Goal: Task Accomplishment & Management: Manage account settings

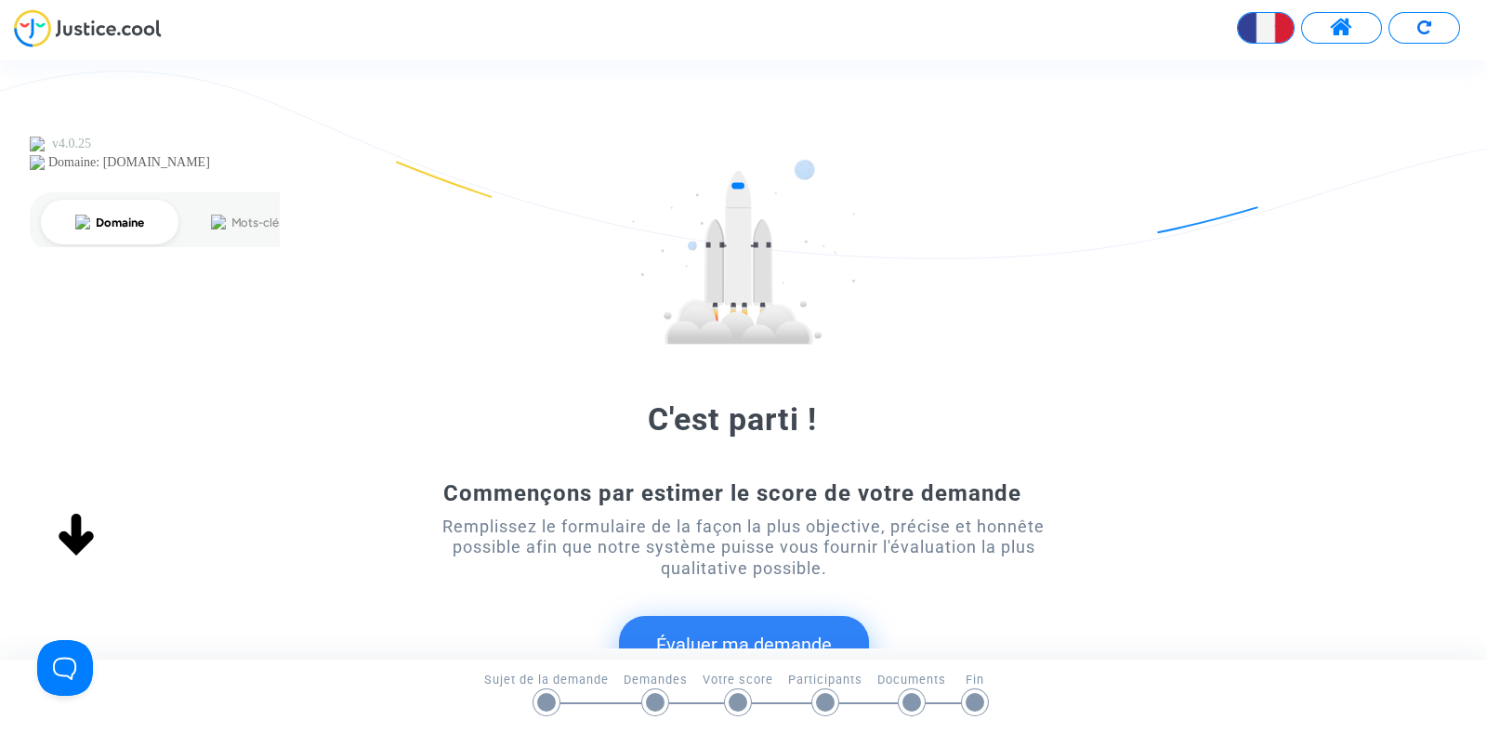
click at [1345, 45] on div "English" at bounding box center [743, 34] width 1487 height 51
click at [1337, 30] on span at bounding box center [1341, 28] width 23 height 24
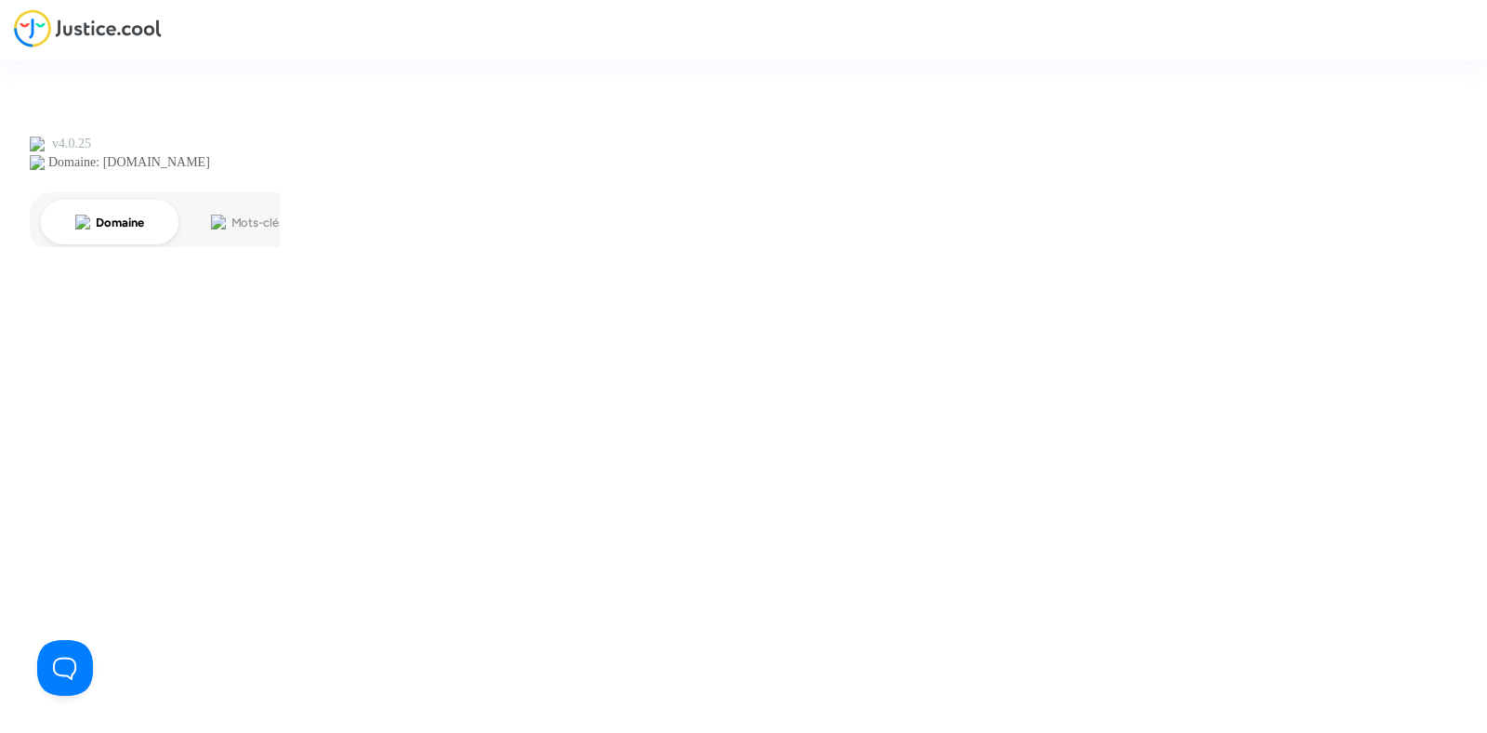
type input "joyce@pitcher-avocat.fr"
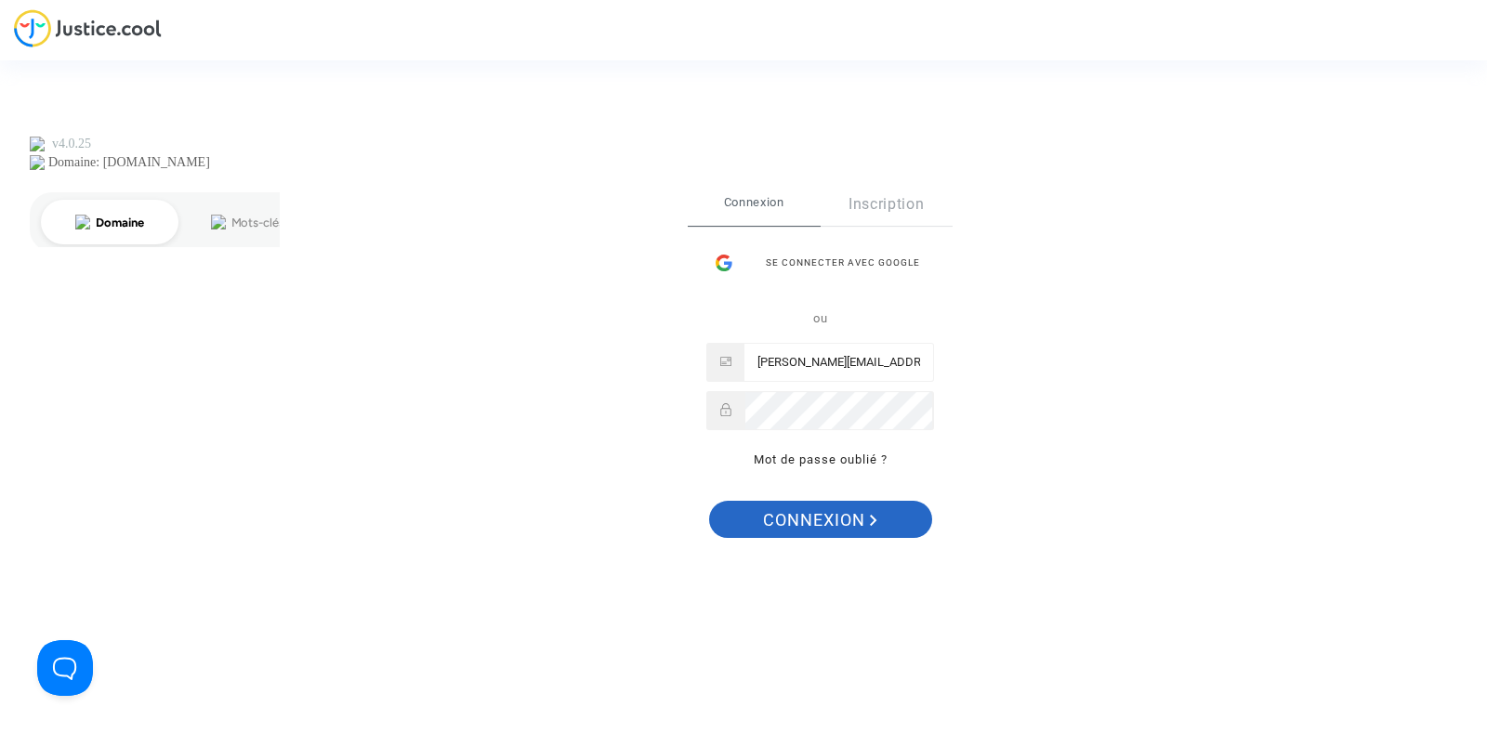
click at [865, 524] on span "Connexion" at bounding box center [820, 520] width 114 height 39
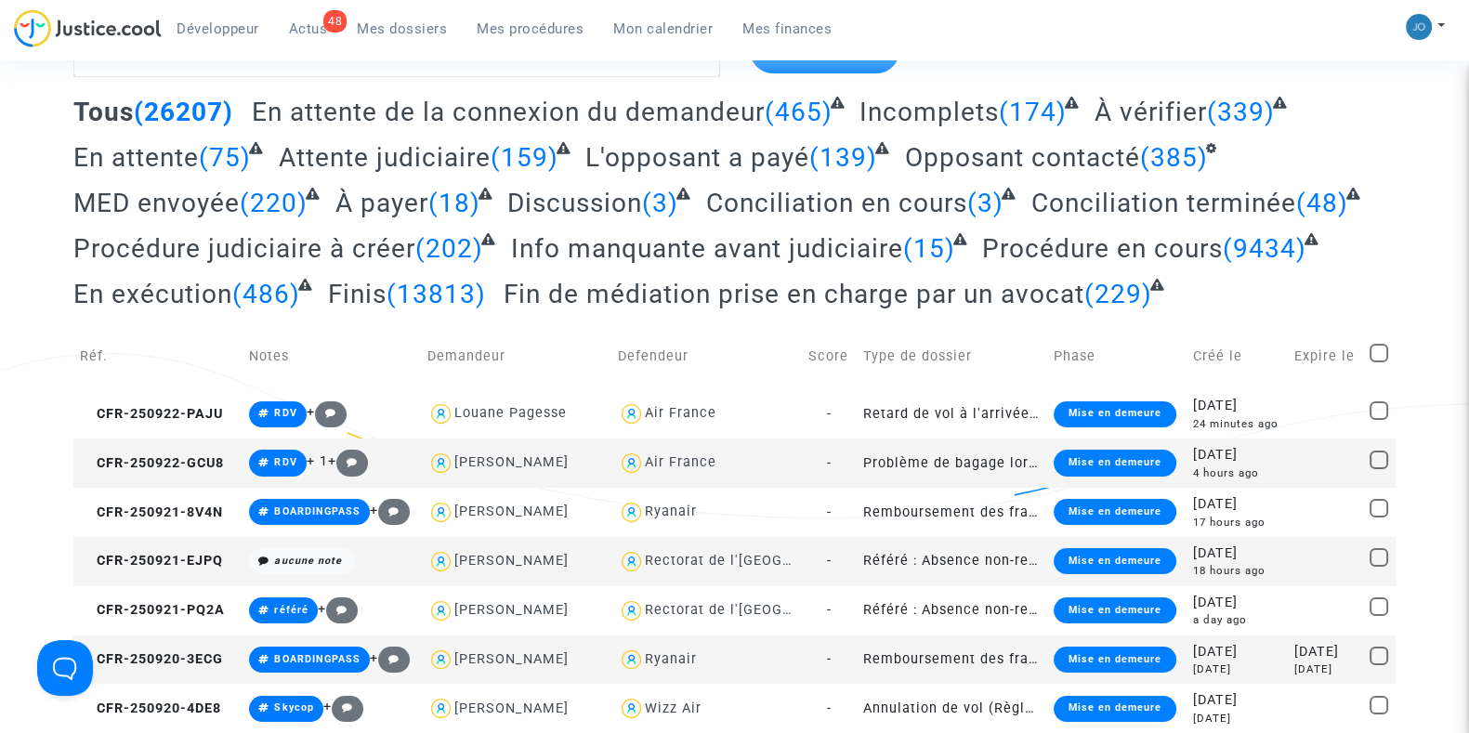
scroll to position [122, 0]
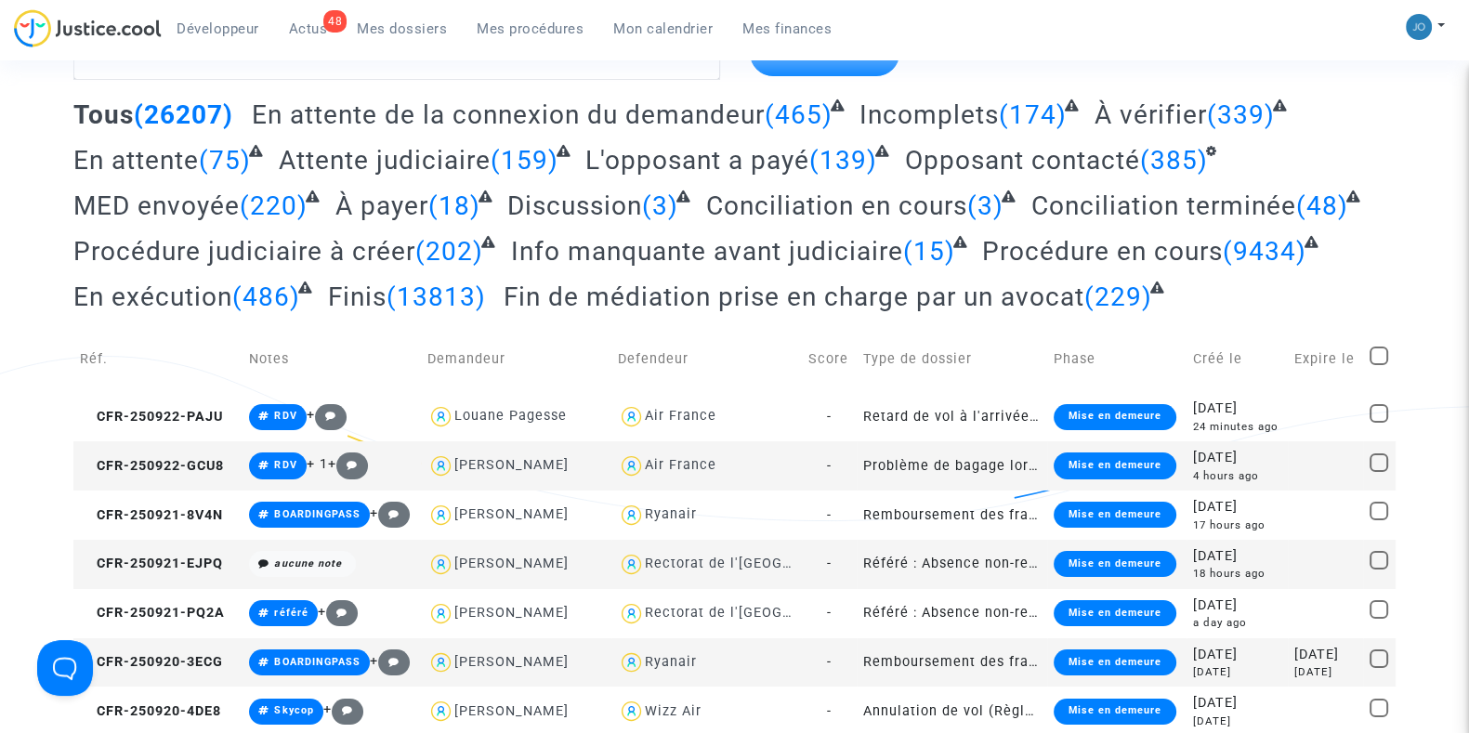
click at [1231, 569] on div "18 hours ago" at bounding box center [1237, 574] width 88 height 16
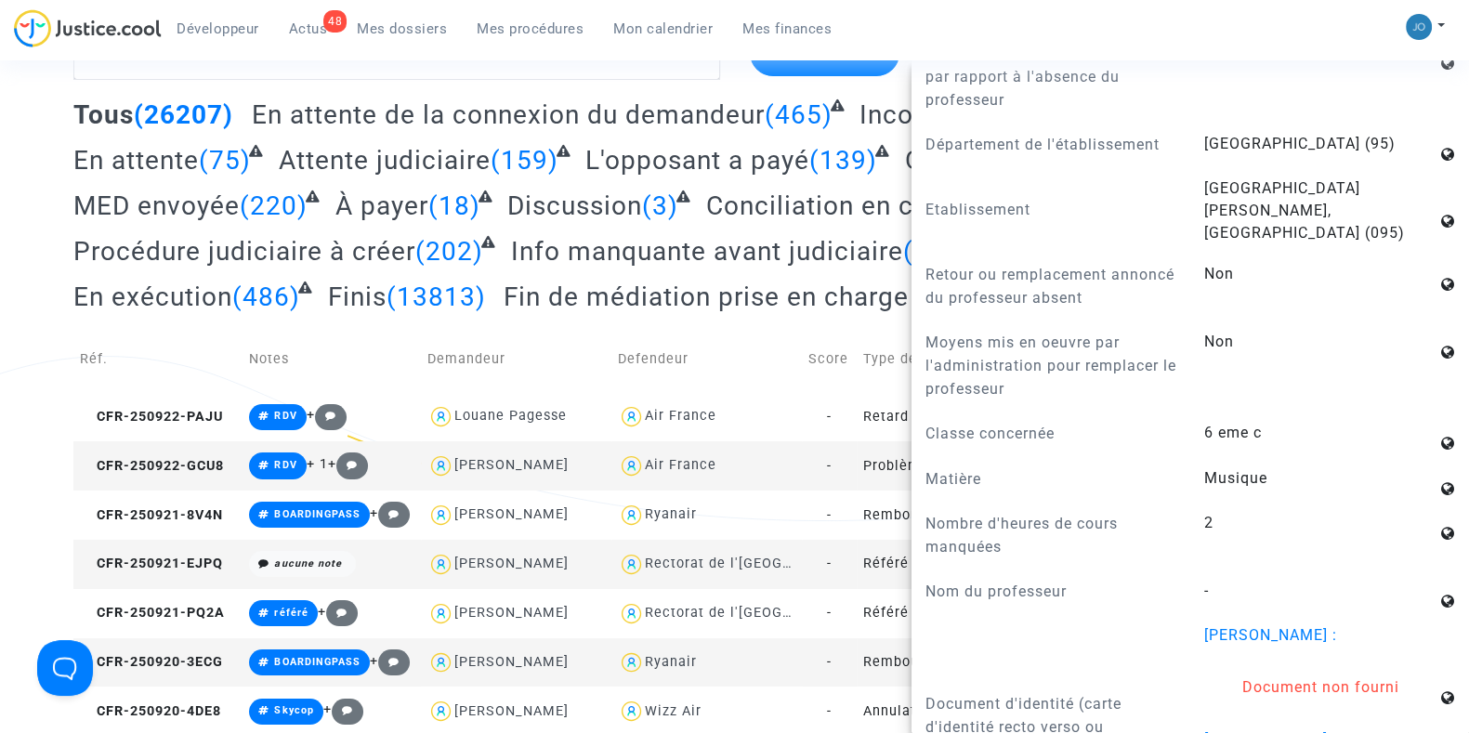
scroll to position [1354, 0]
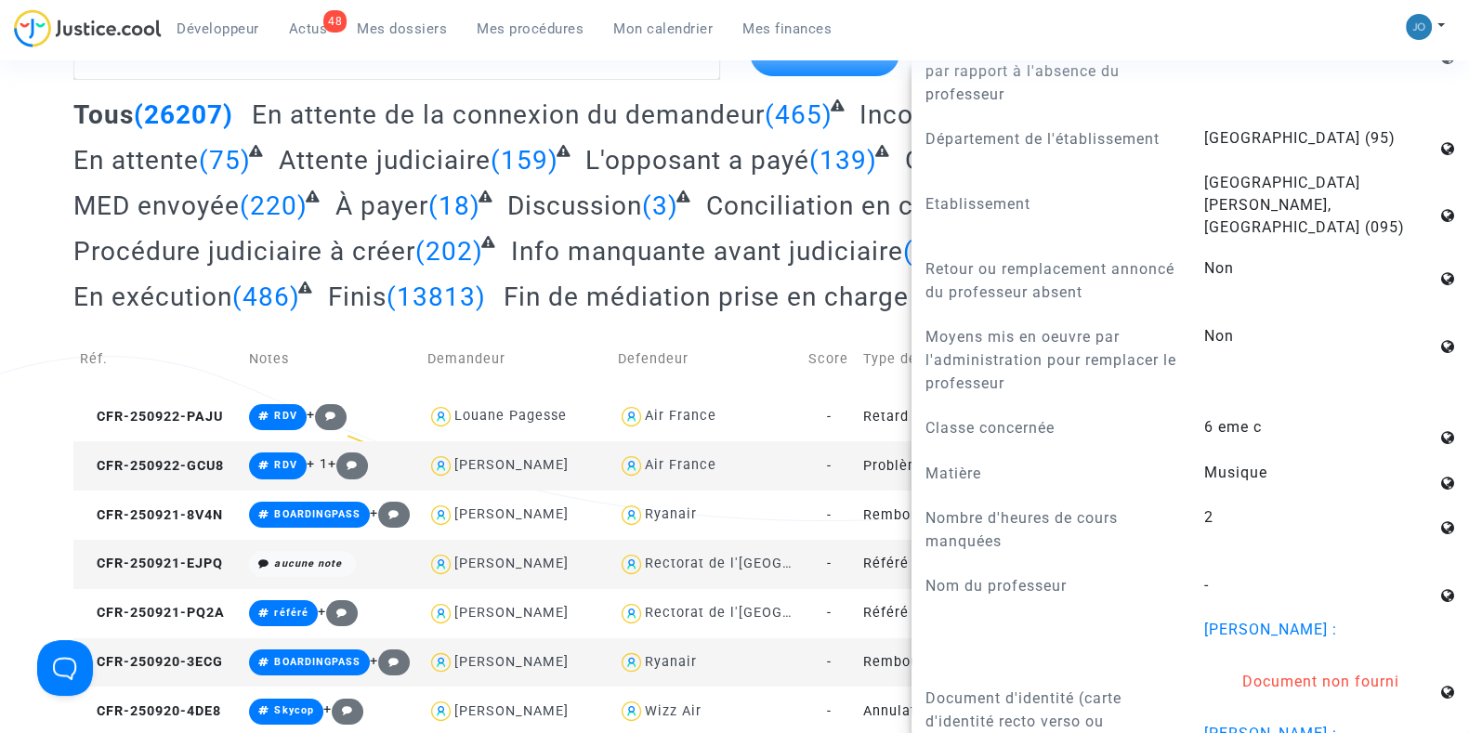
click at [1272, 29] on div "Développeur 48 Actus Mes dossiers Mes procédures Mon calendrier Mes finances Mo…" at bounding box center [734, 34] width 1469 height 51
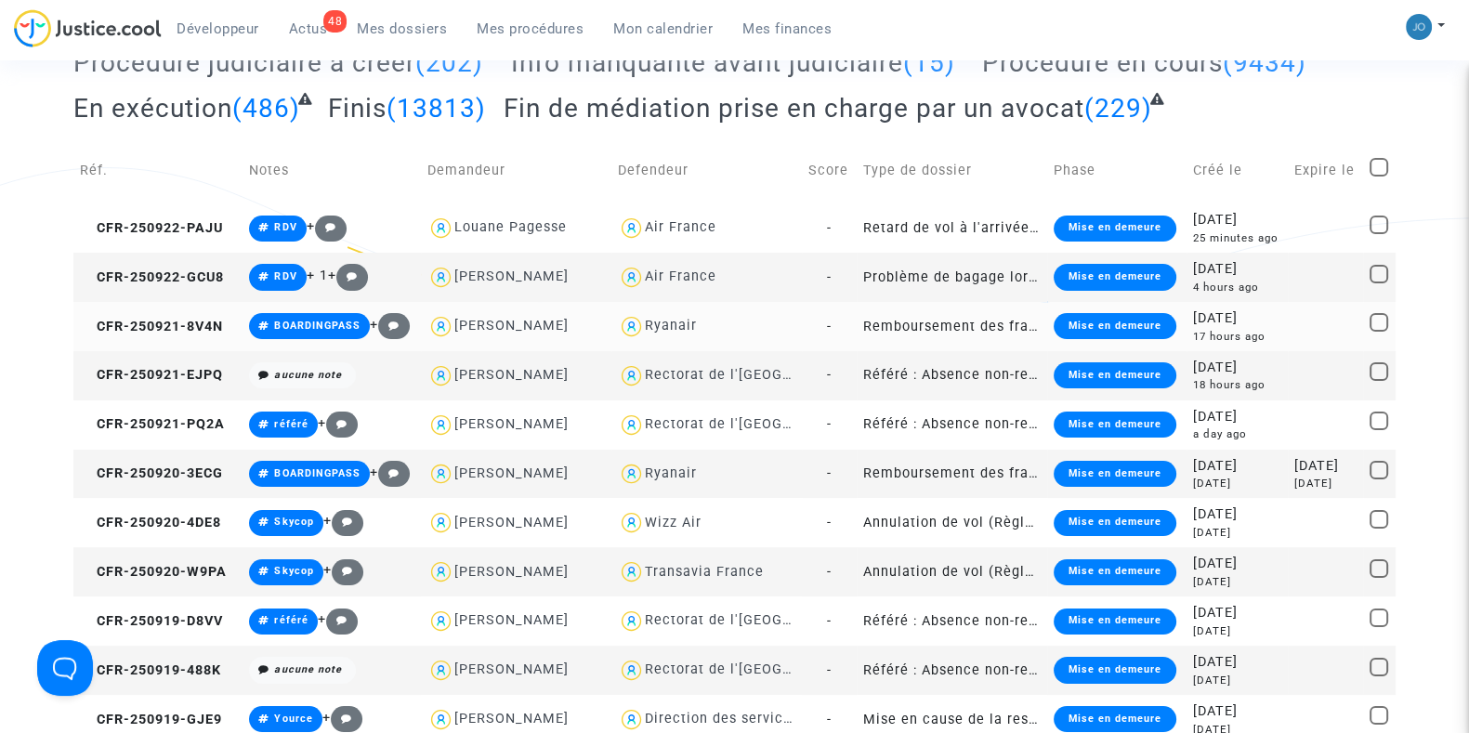
scroll to position [320, 0]
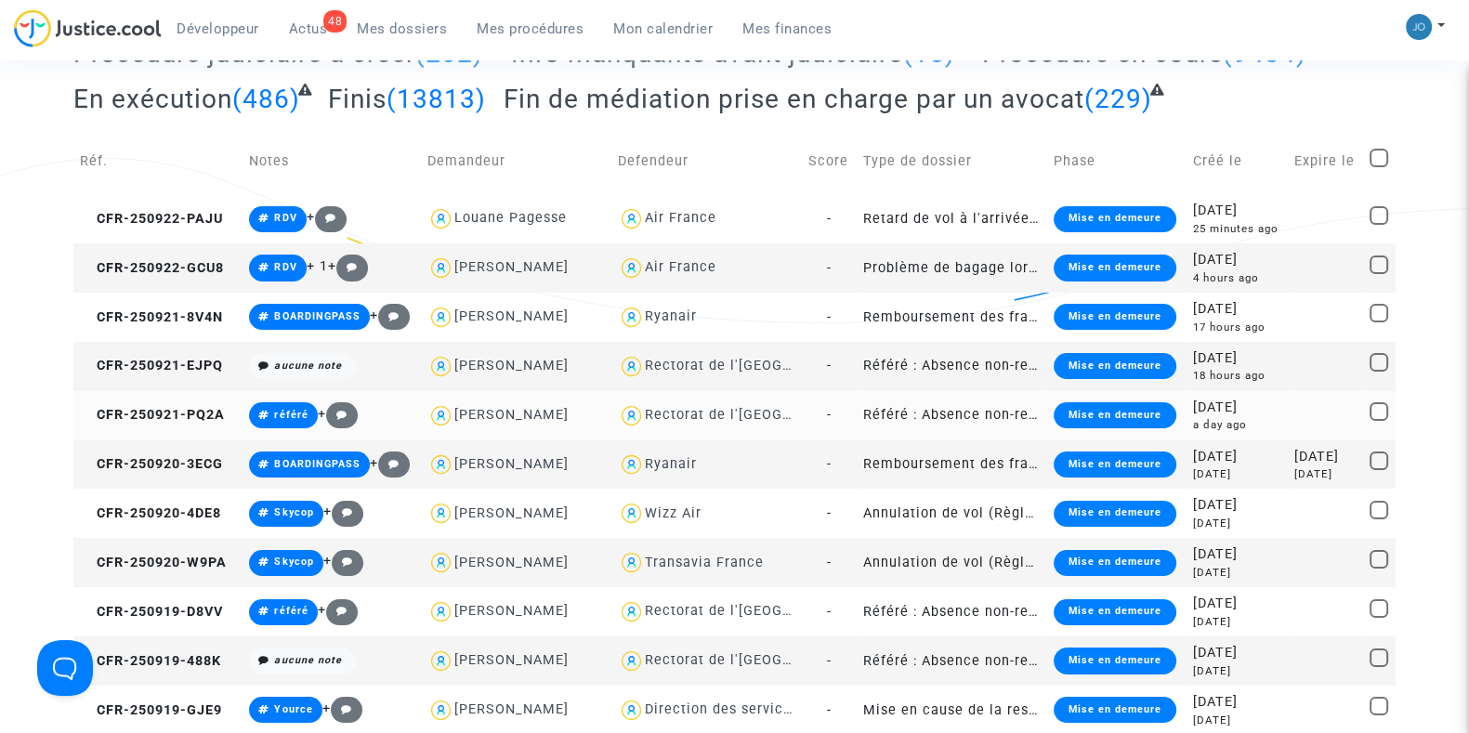
click at [1245, 415] on div "[DATE]" at bounding box center [1237, 408] width 88 height 20
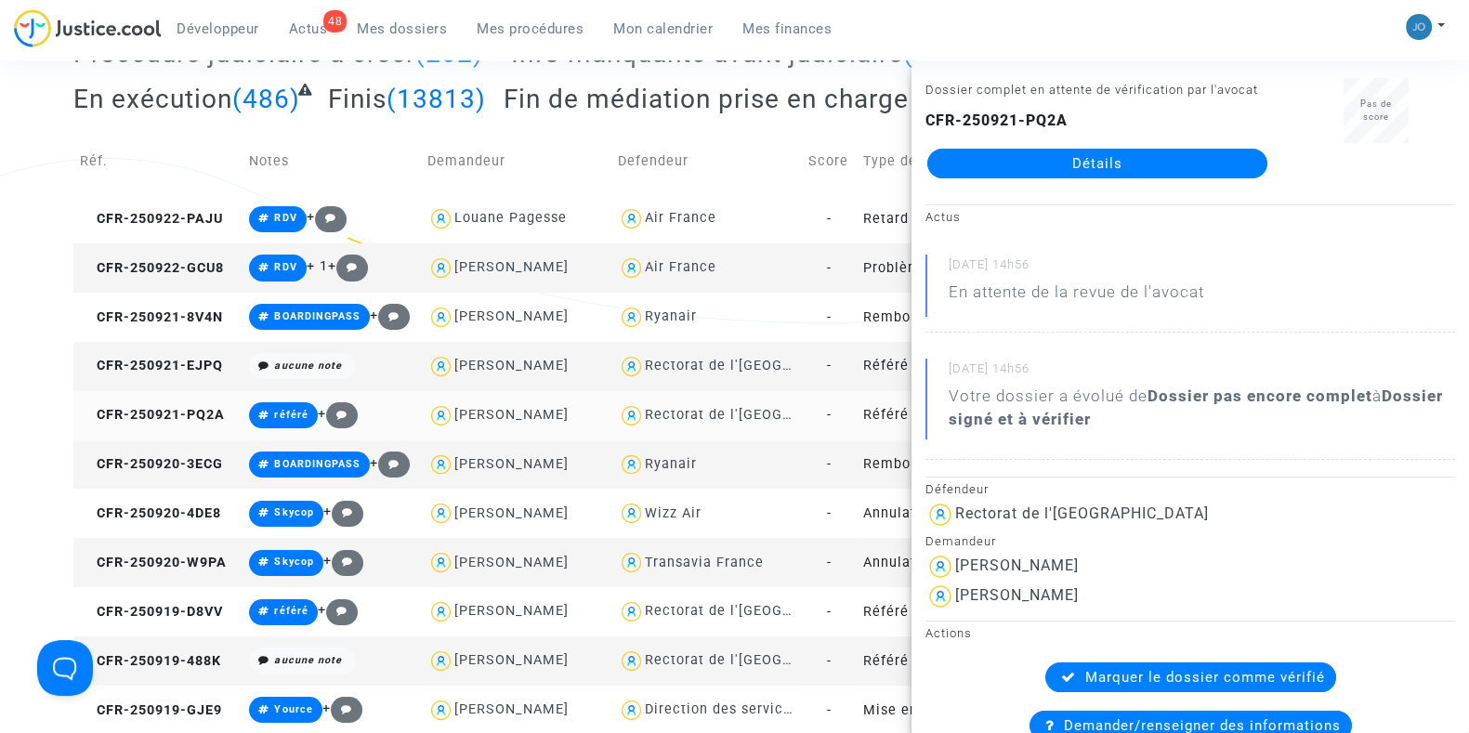
scroll to position [0, 0]
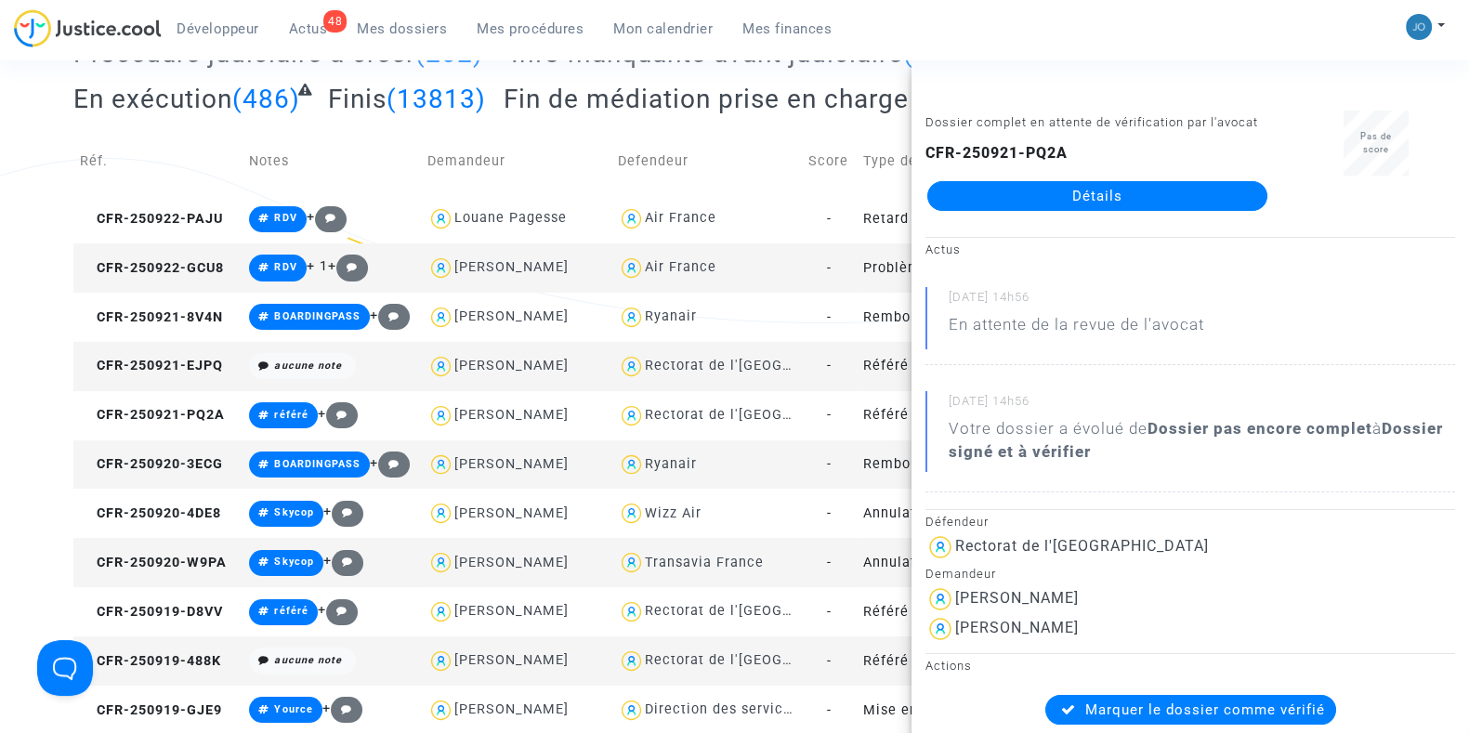
click at [1171, 25] on div "Développeur 48 Actus Mes dossiers Mes procédures Mon calendrier Mes finances Mo…" at bounding box center [734, 34] width 1469 height 51
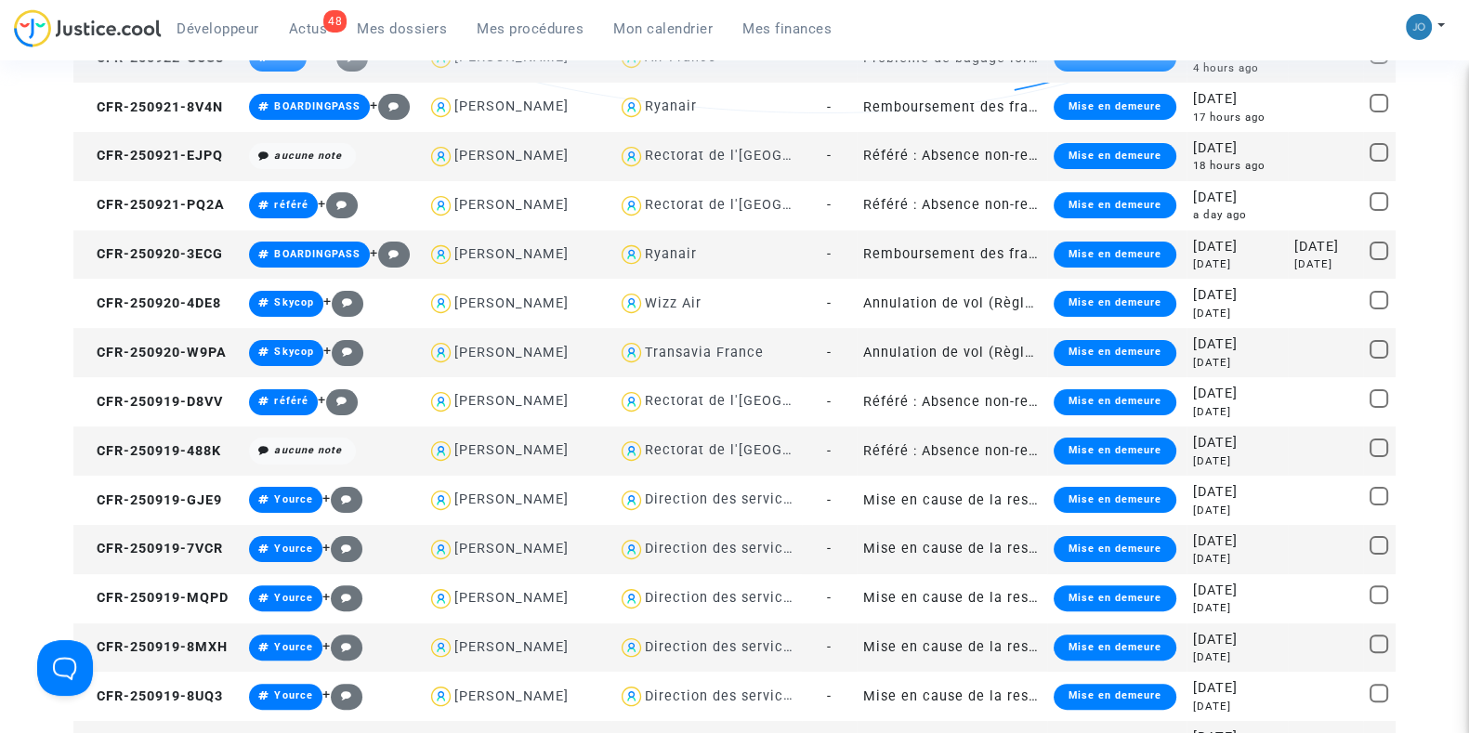
scroll to position [532, 0]
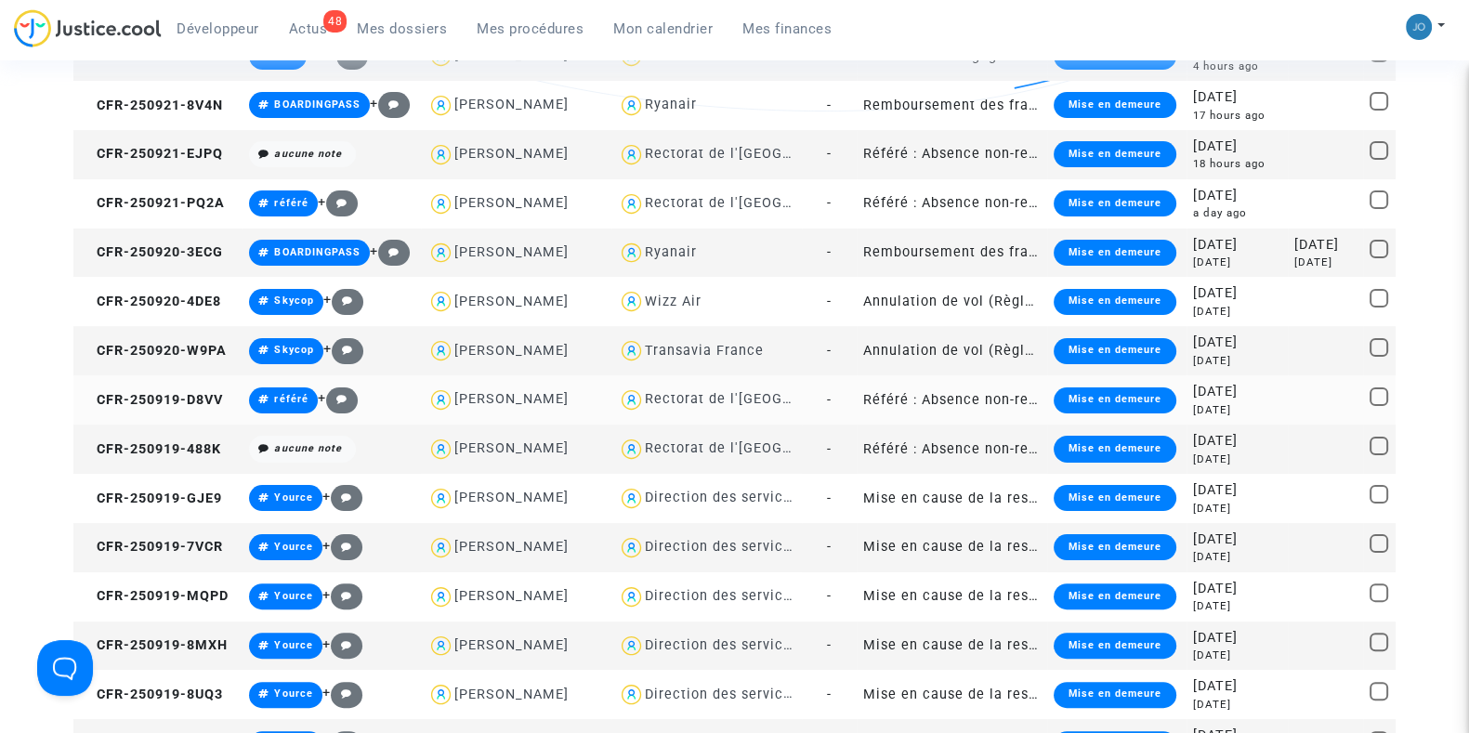
click at [1257, 393] on div "[DATE]" at bounding box center [1237, 392] width 88 height 20
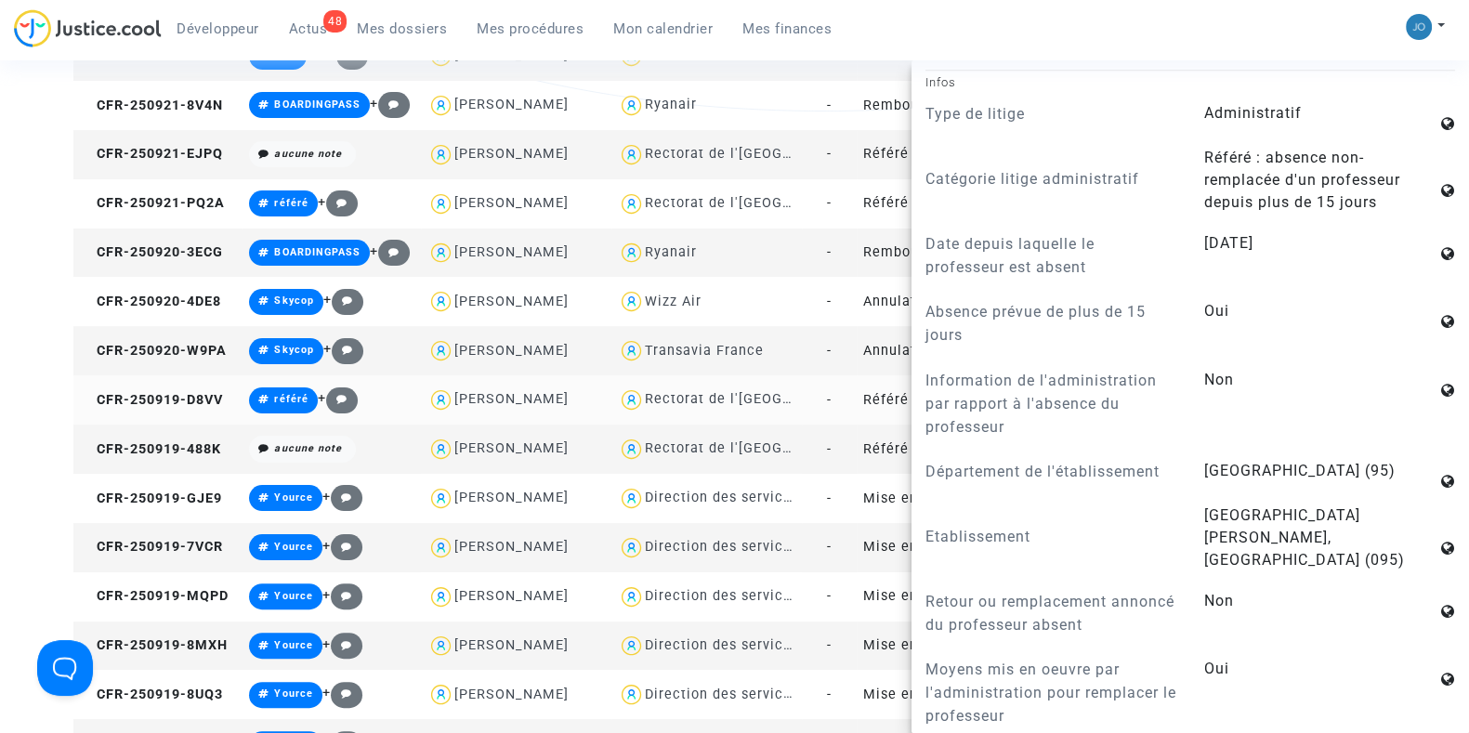
scroll to position [1312, 0]
click at [1274, 22] on div "Développeur 48 Actus Mes dossiers Mes procédures Mon calendrier Mes finances Mo…" at bounding box center [734, 34] width 1469 height 51
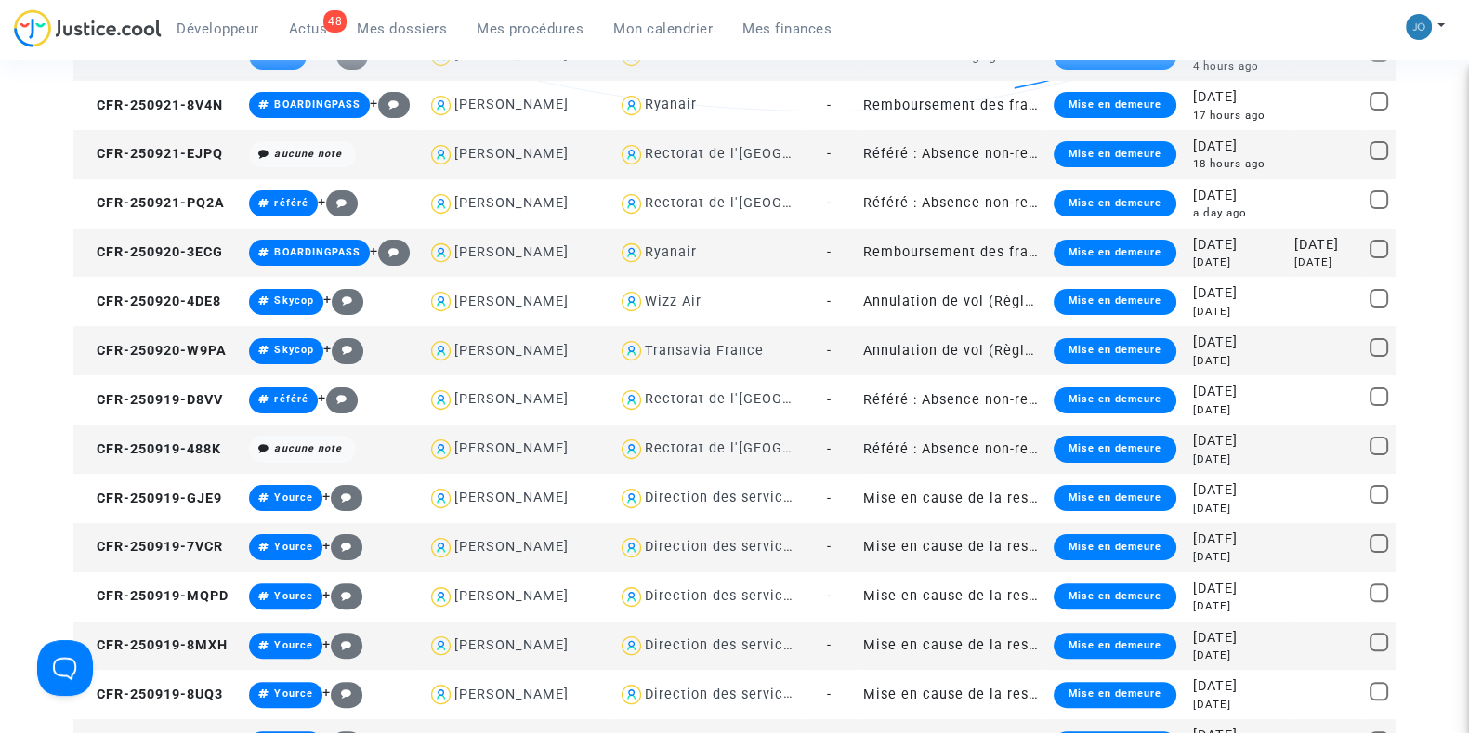
click at [1324, 456] on td at bounding box center [1325, 449] width 75 height 49
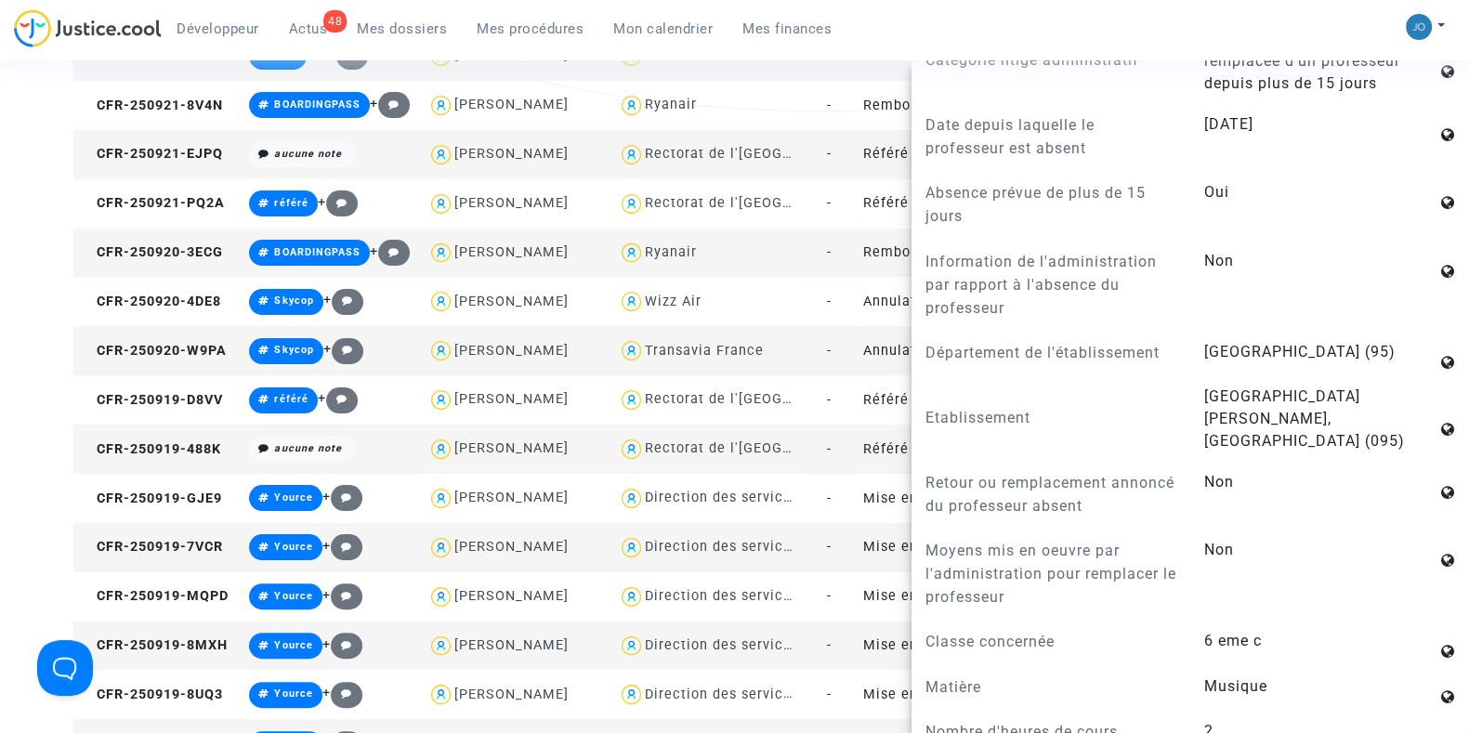
scroll to position [1142, 0]
click at [1317, 43] on div "Développeur 48 Actus Mes dossiers Mes procédures Mon calendrier Mes finances Mo…" at bounding box center [734, 34] width 1469 height 51
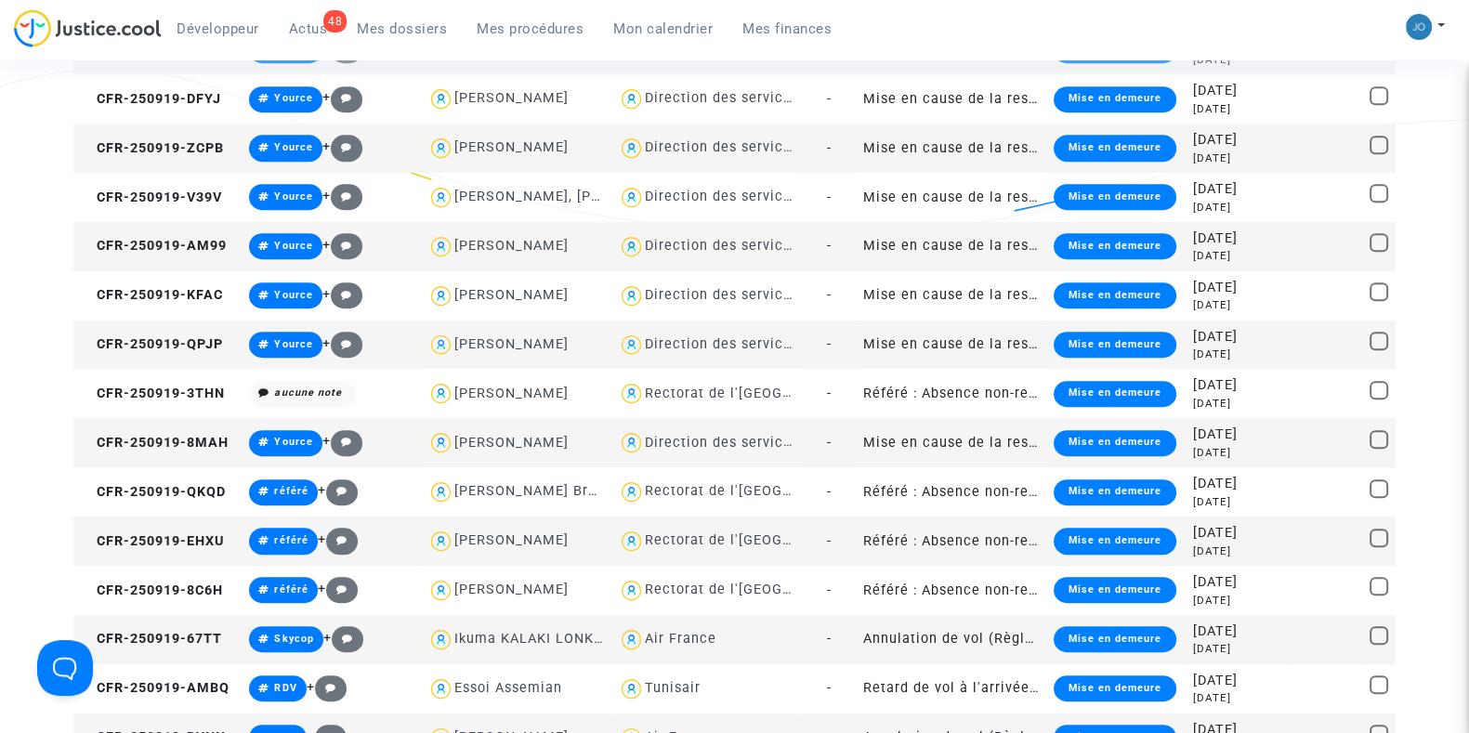
scroll to position [1227, 0]
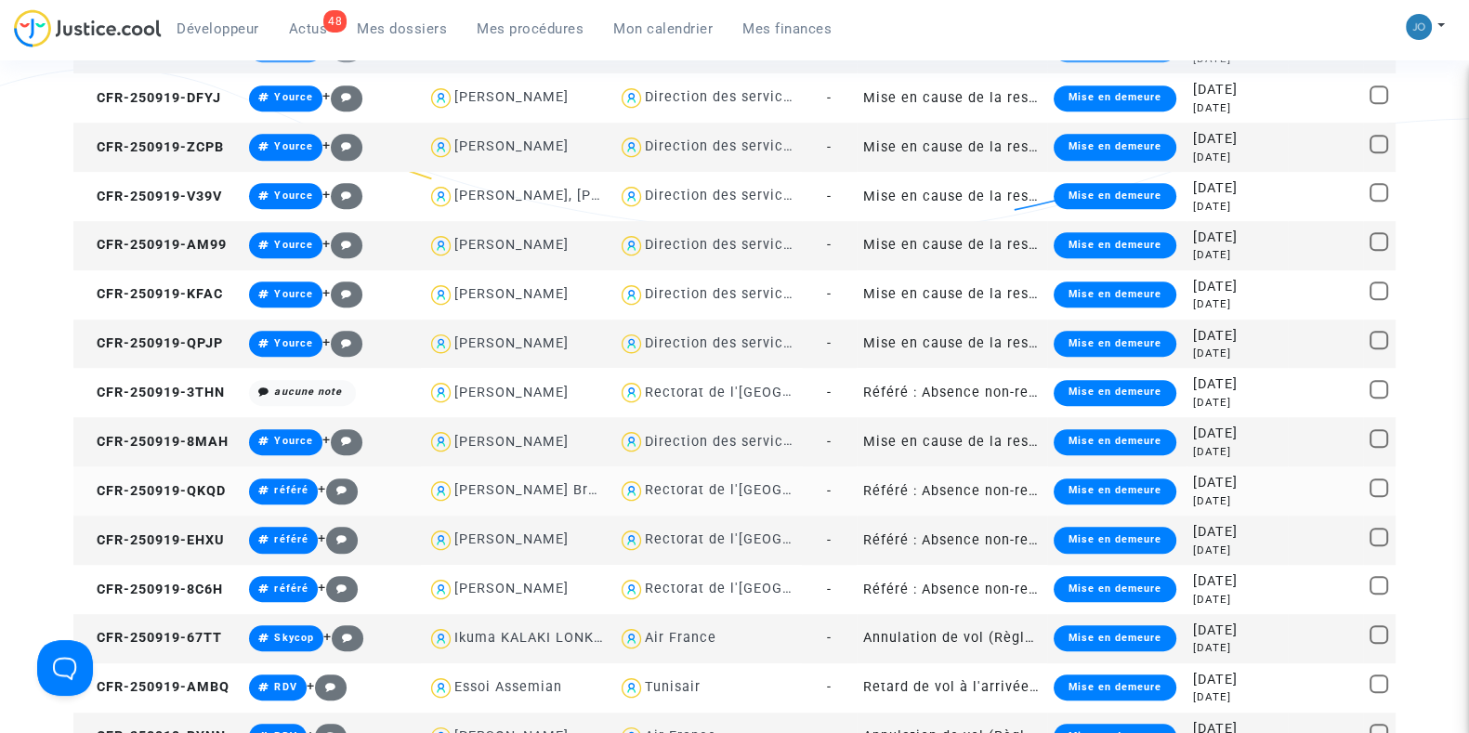
click at [1292, 494] on td at bounding box center [1325, 491] width 75 height 49
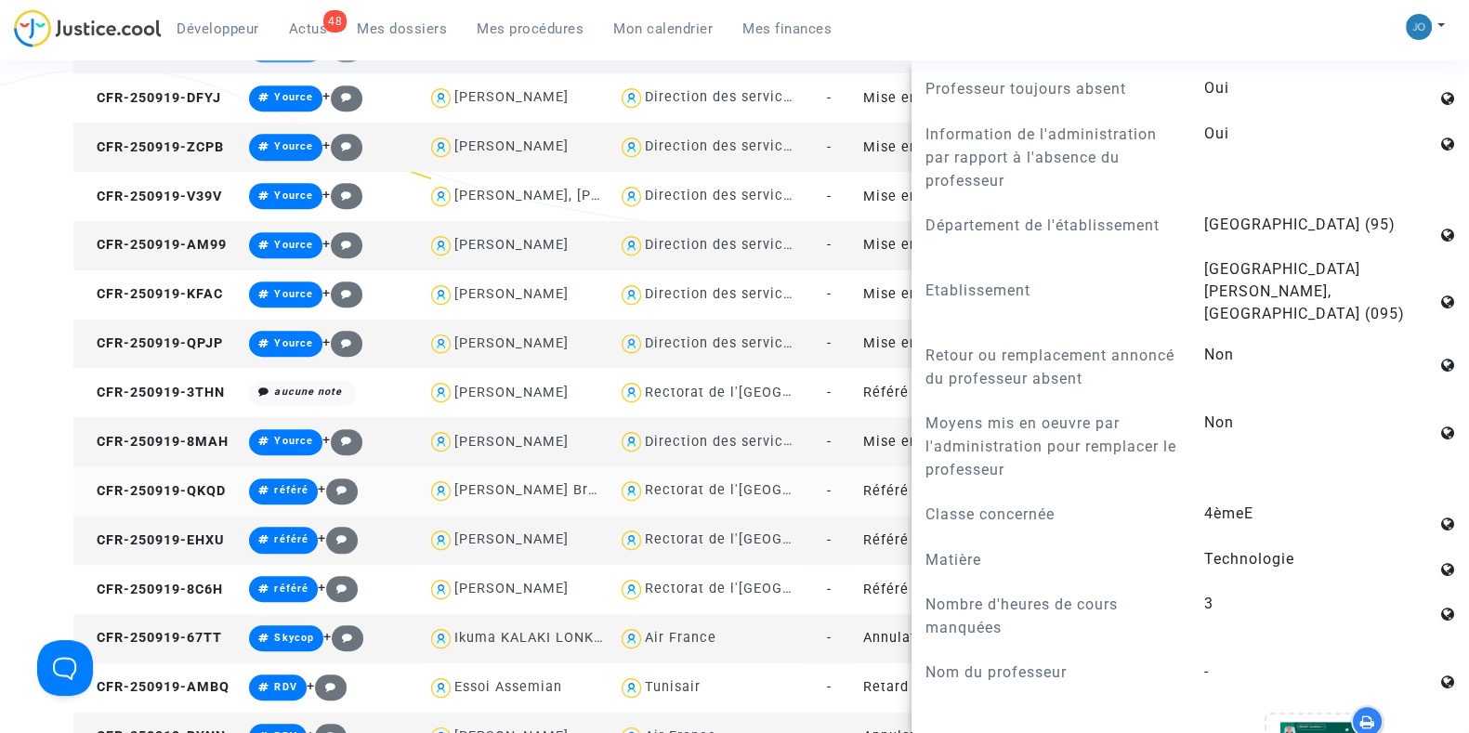
scroll to position [1540, 0]
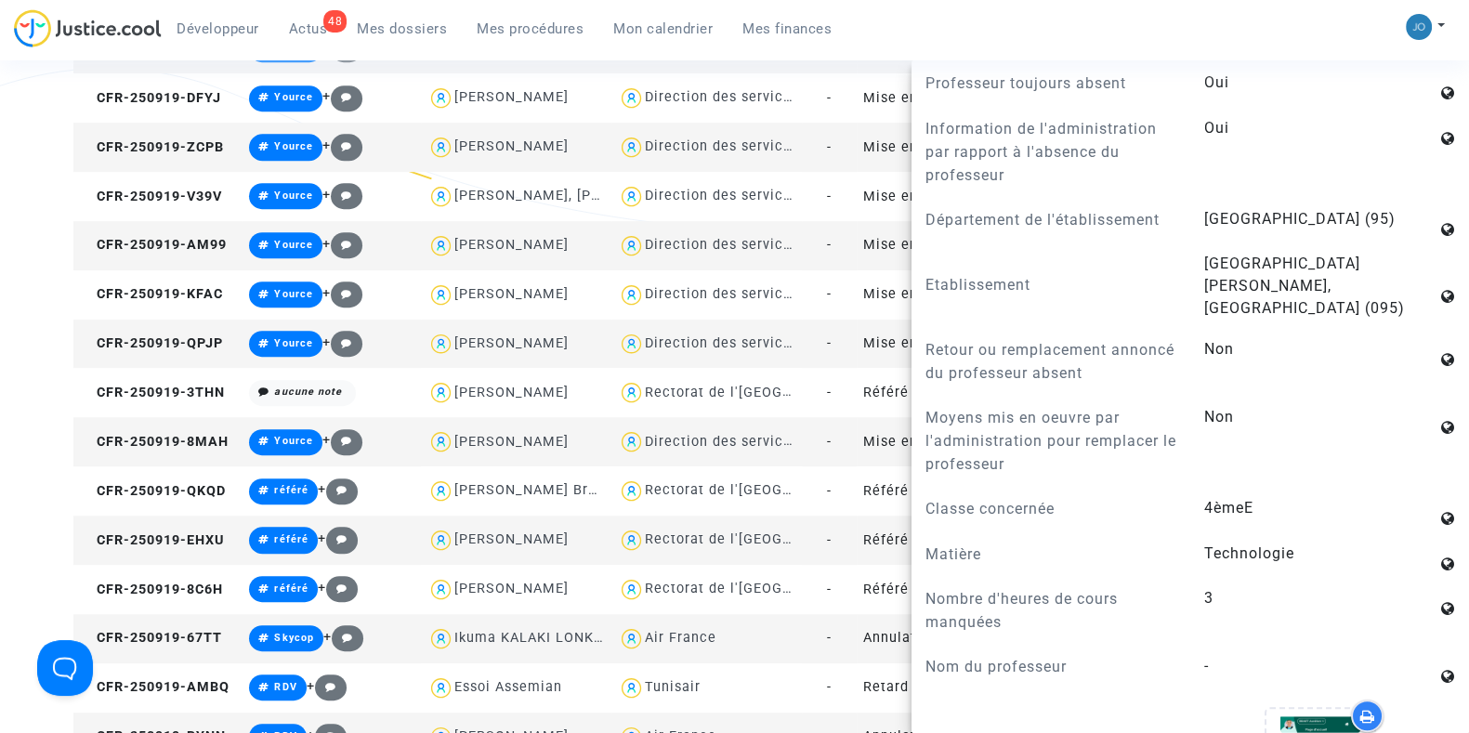
click at [1277, 23] on div "Développeur 48 Actus Mes dossiers Mes procédures Mon calendrier Mes finances Mo…" at bounding box center [734, 34] width 1469 height 51
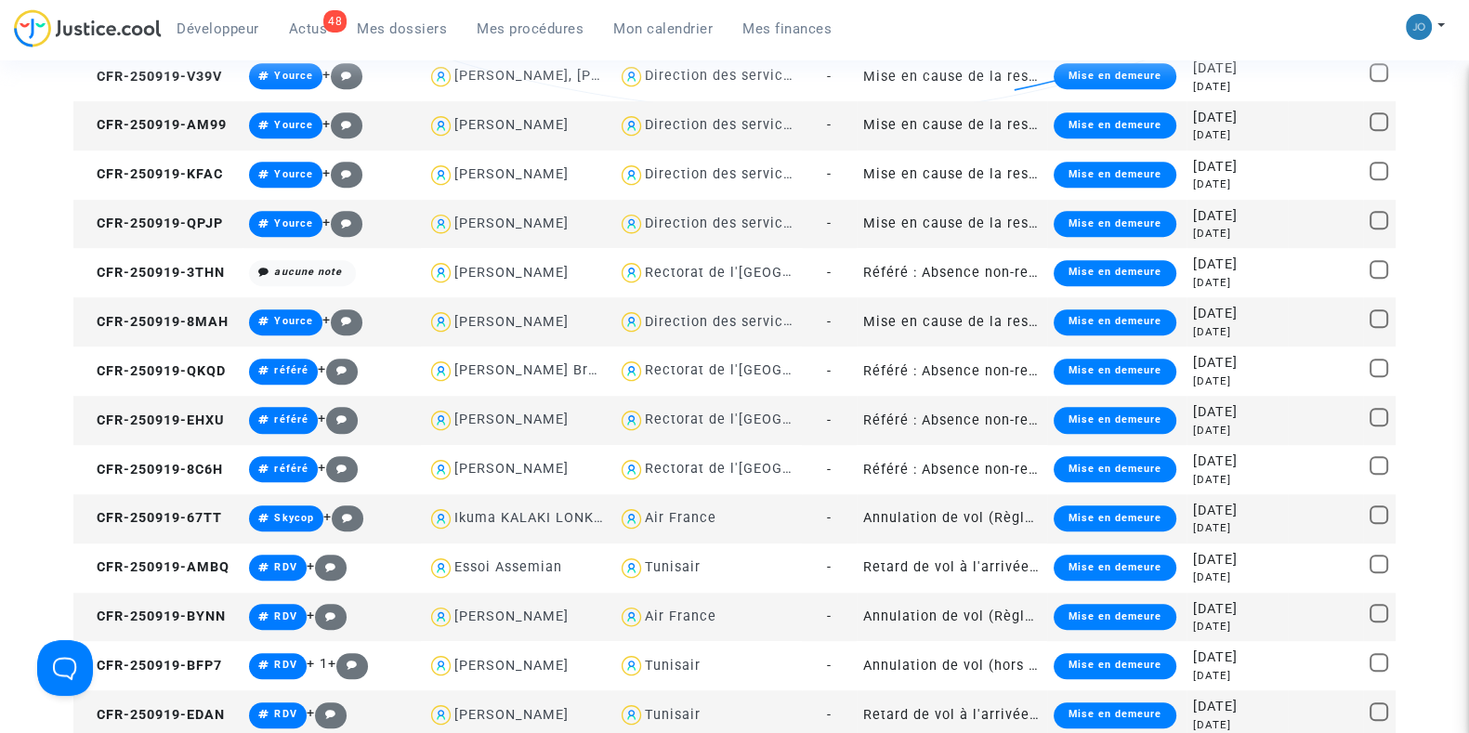
scroll to position [1348, 0]
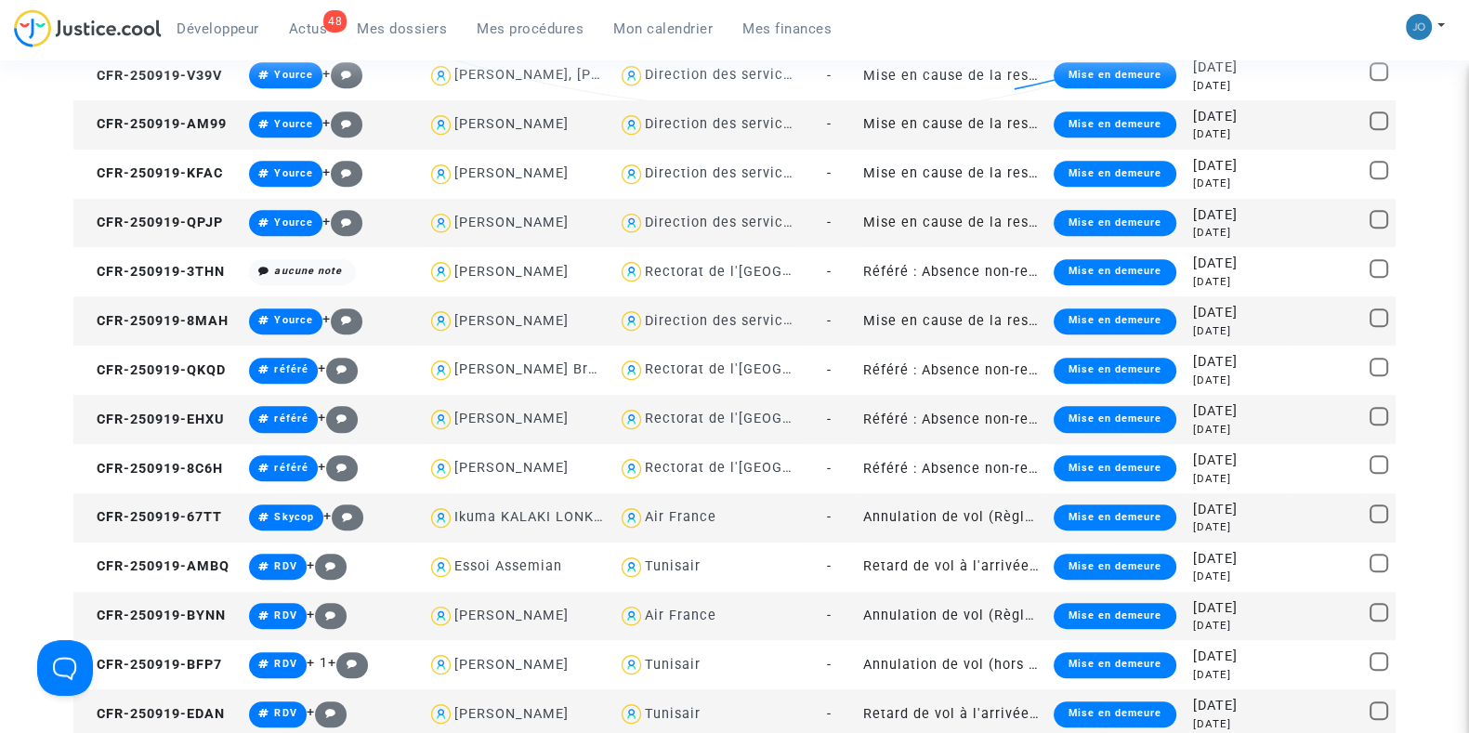
click at [1288, 407] on td at bounding box center [1325, 419] width 75 height 49
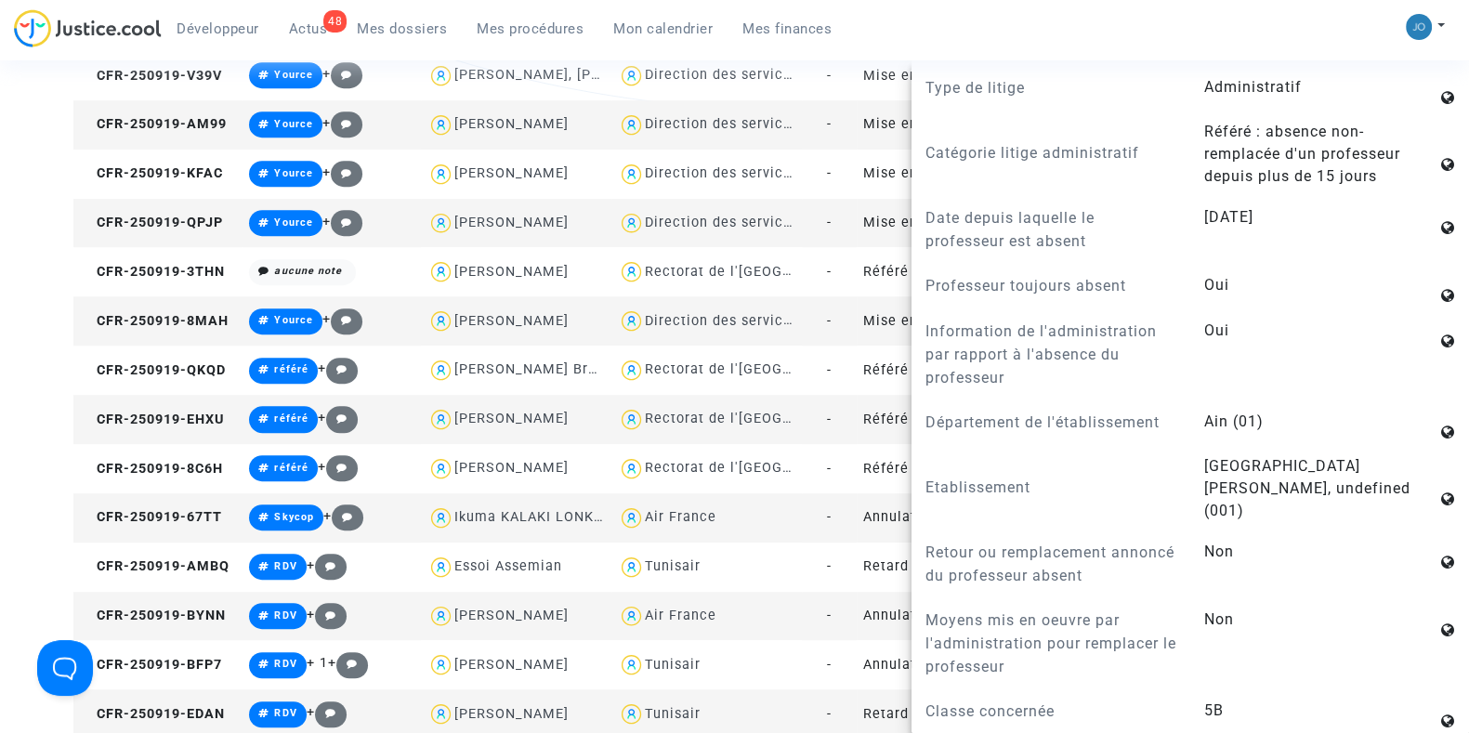
scroll to position [1340, 0]
click at [1323, 25] on div "Développeur 48 Actus Mes dossiers Mes procédures Mon calendrier Mes finances Mo…" at bounding box center [734, 34] width 1469 height 51
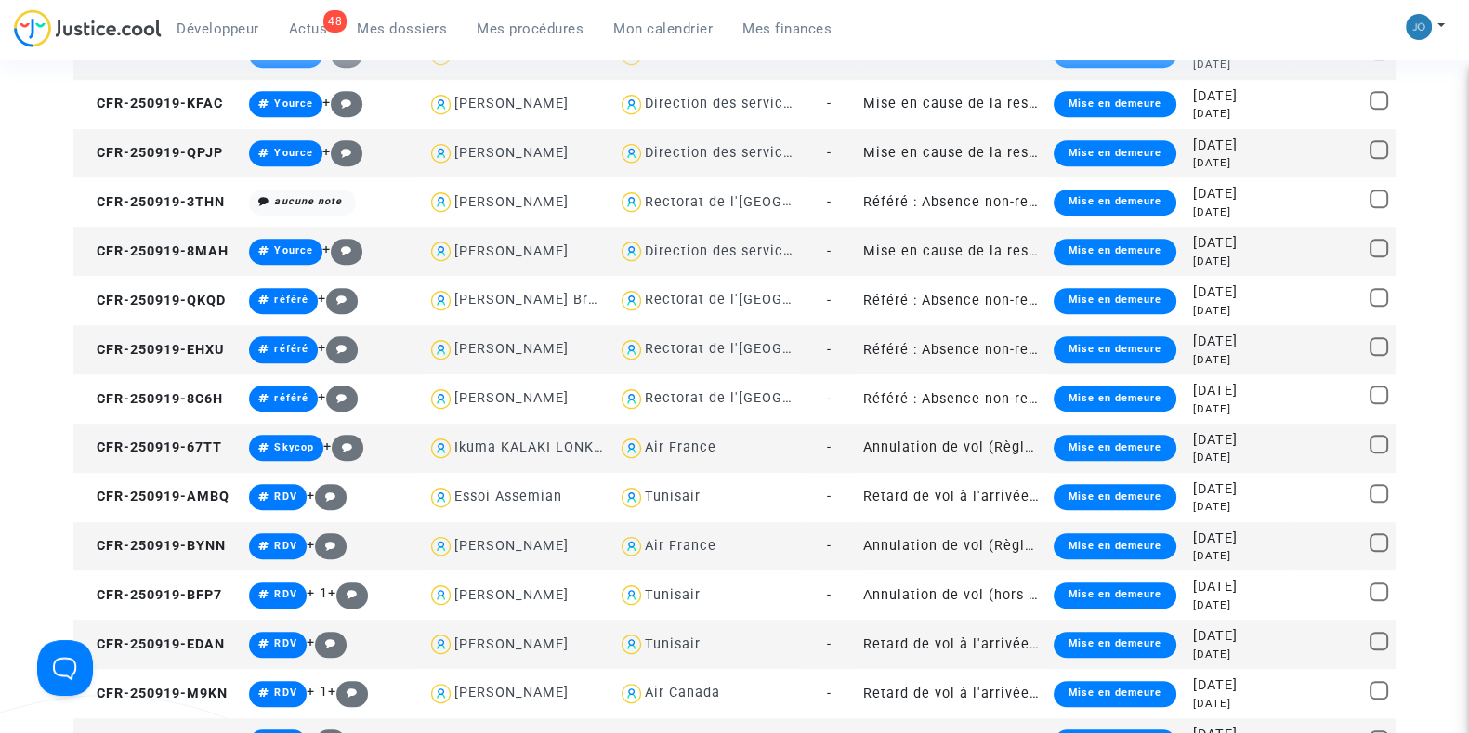
scroll to position [1418, 0]
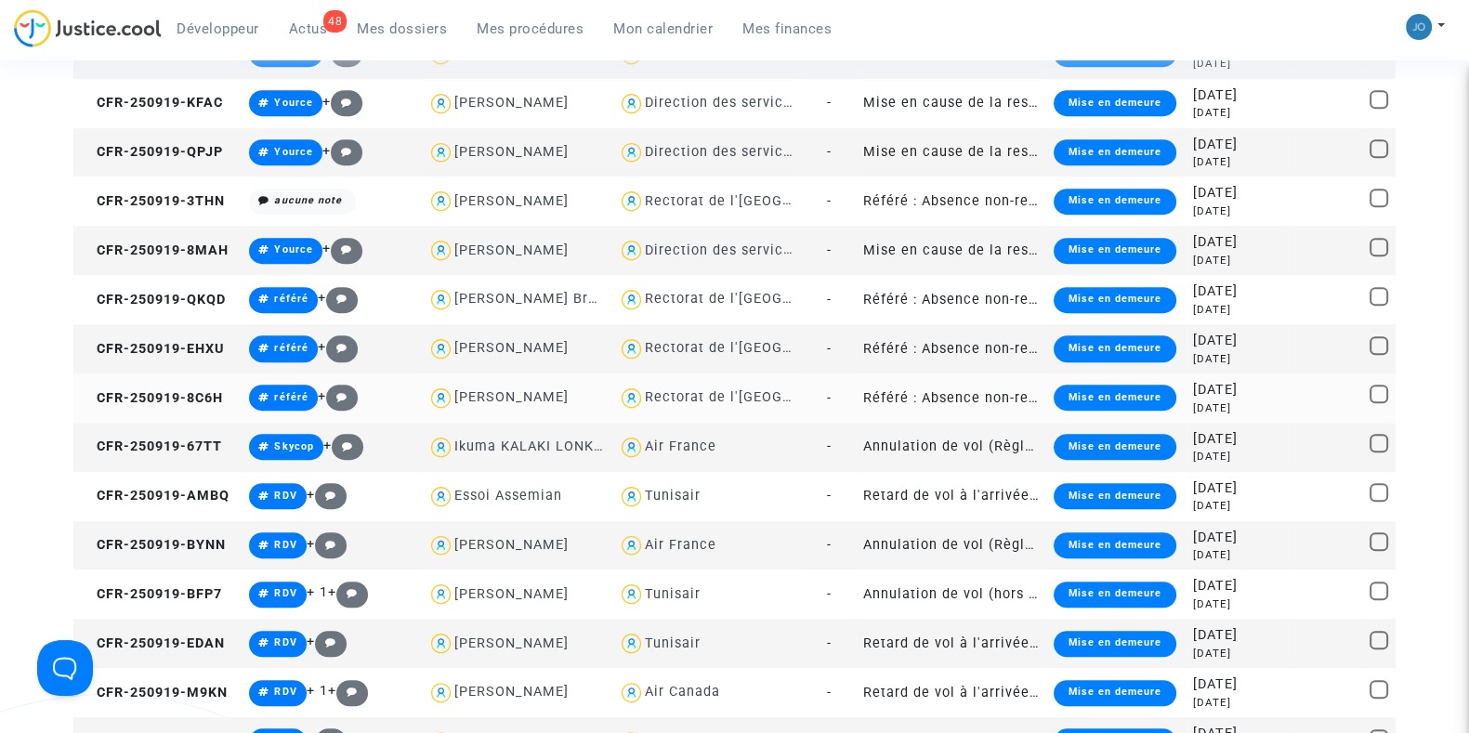
click at [1260, 392] on div "[DATE]" at bounding box center [1237, 390] width 88 height 20
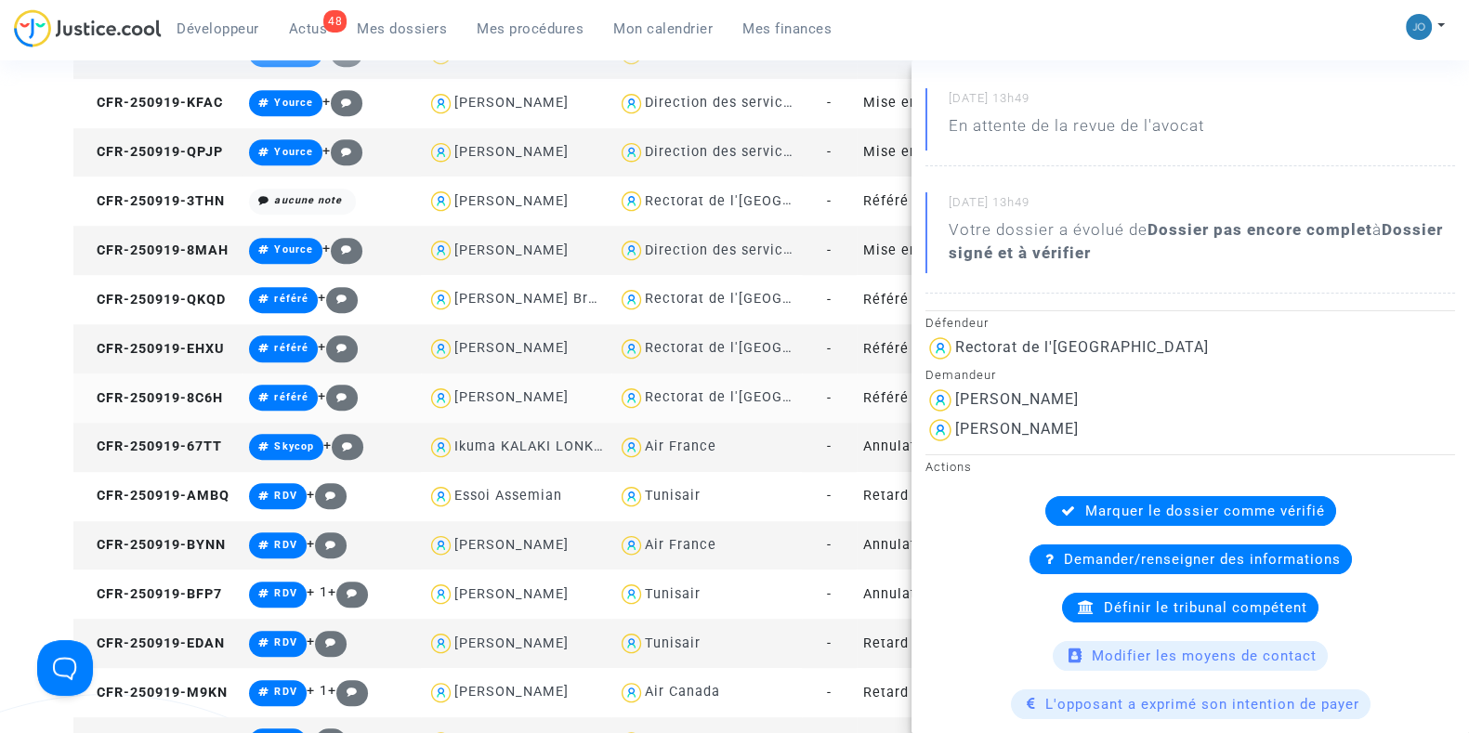
scroll to position [0, 0]
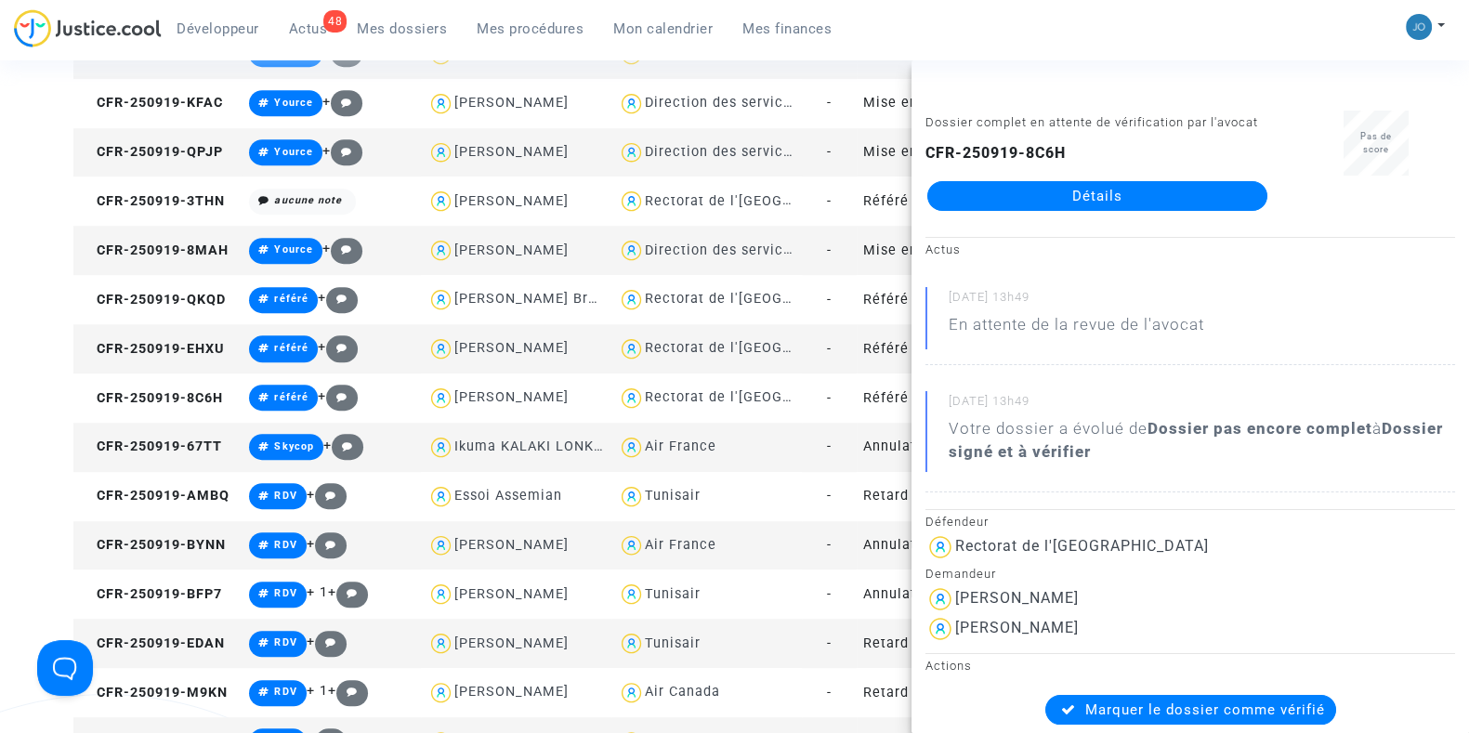
click at [1310, 46] on div "Développeur 48 Actus Mes dossiers Mes procédures Mon calendrier Mes finances Mo…" at bounding box center [734, 34] width 1469 height 51
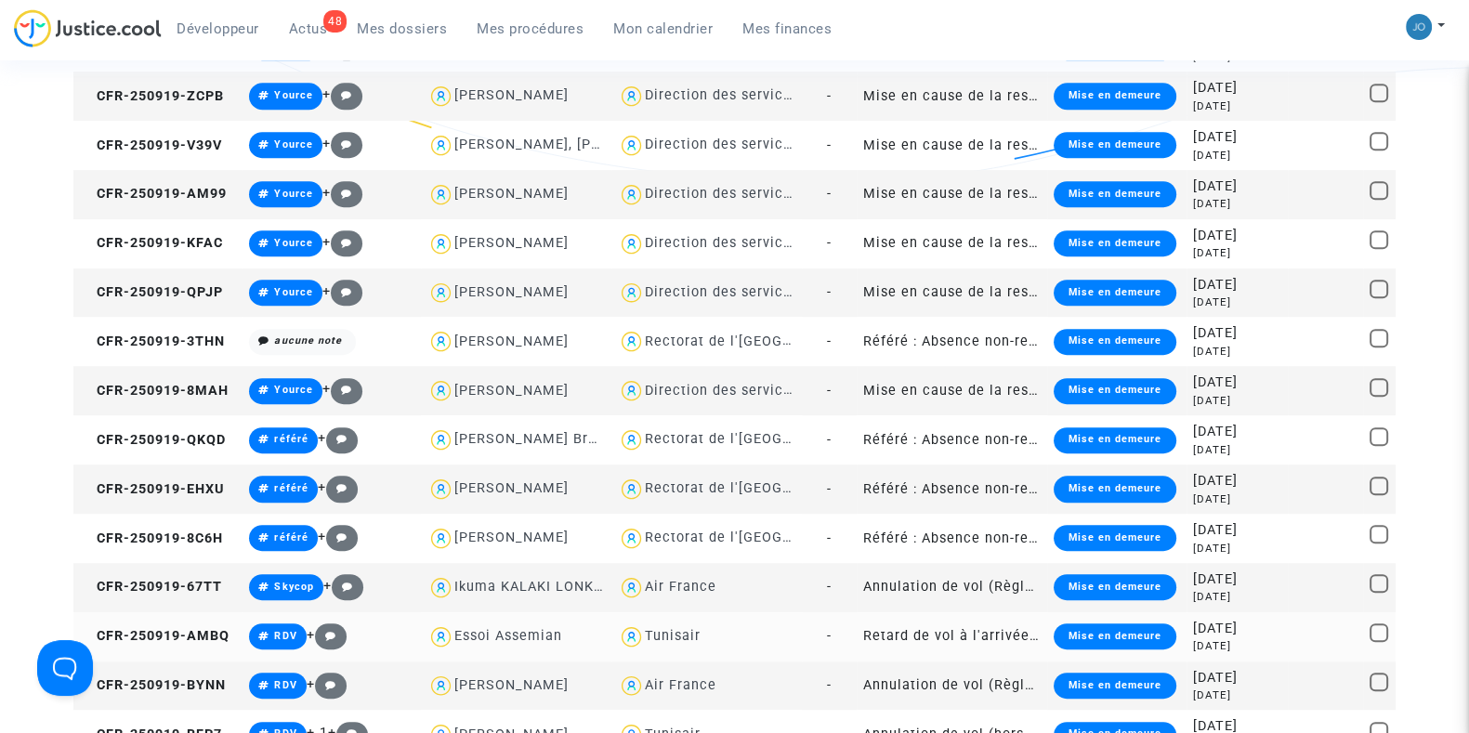
scroll to position [1279, 0]
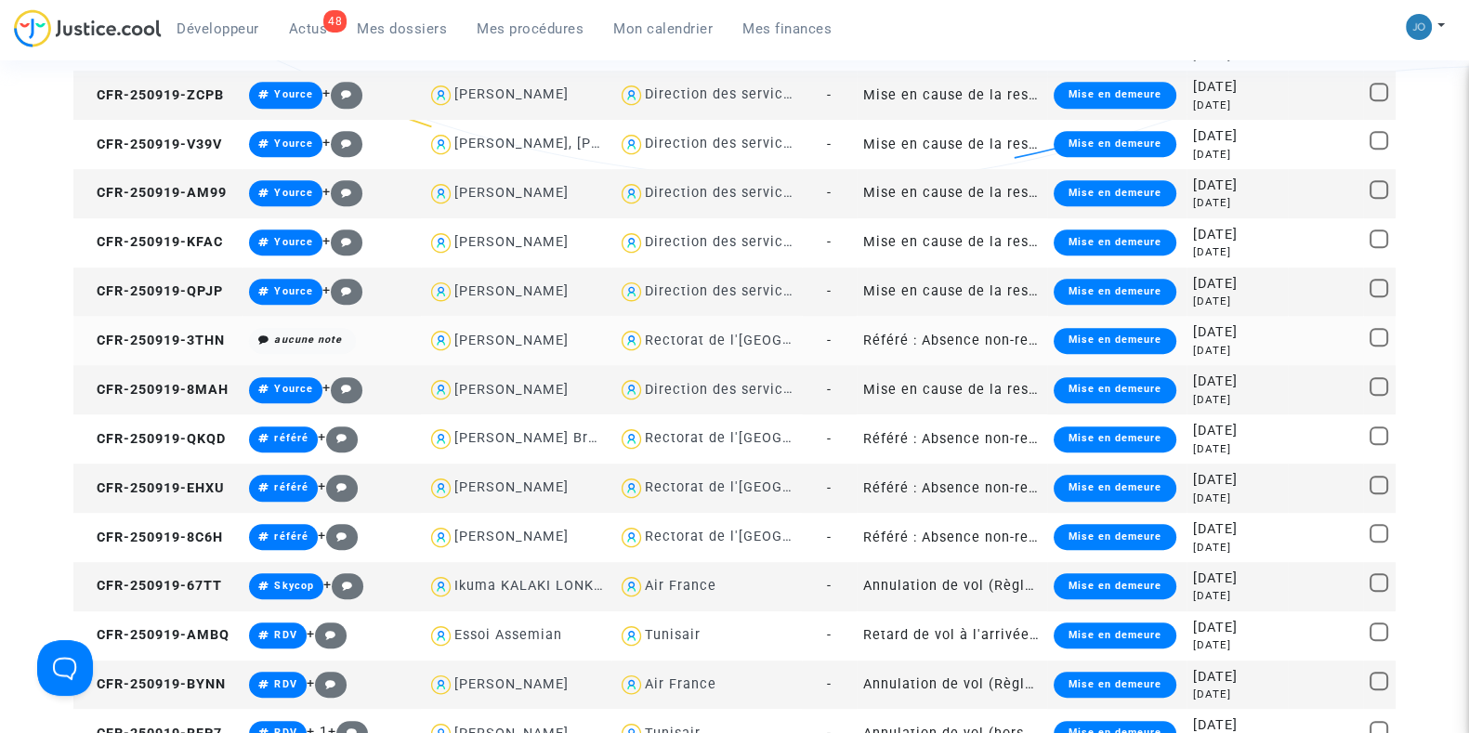
click at [1226, 338] on div "[DATE]" at bounding box center [1237, 333] width 88 height 20
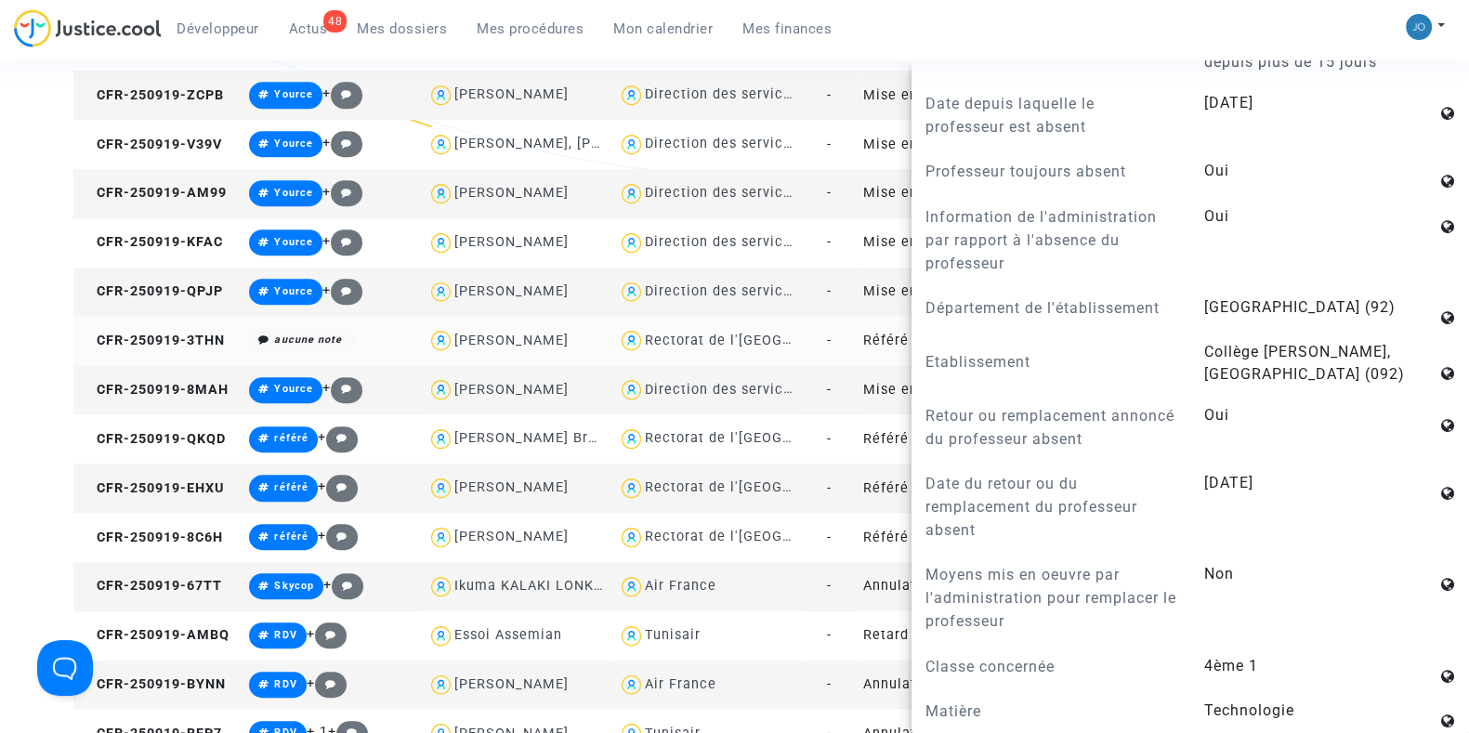
scroll to position [1165, 0]
click at [1229, 21] on div "Développeur 48 Actus Mes dossiers Mes procédures Mon calendrier Mes finances Mo…" at bounding box center [734, 34] width 1469 height 51
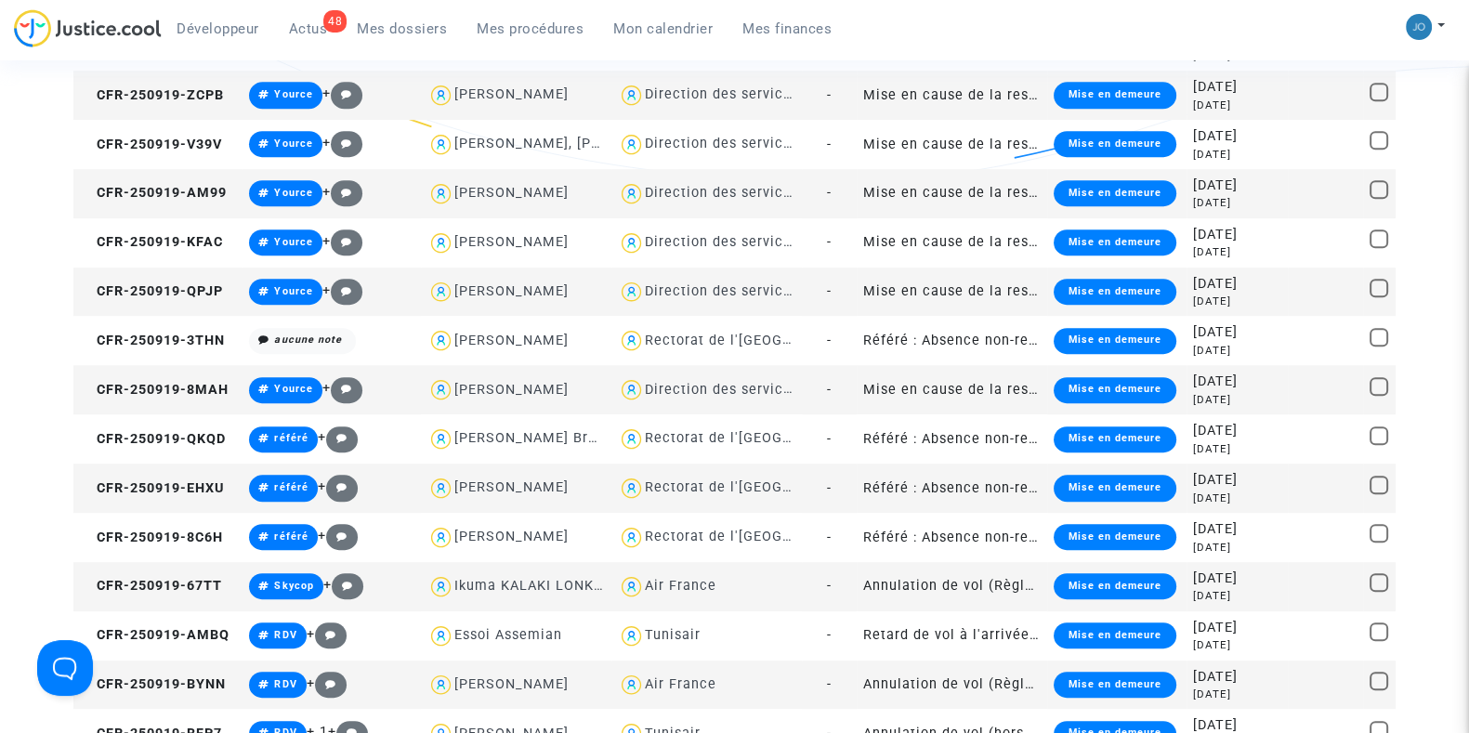
scroll to position [0, 0]
click at [14, 486] on div "Filtrer par litige Tous (26207) En attente de la connexion du demandeur (465) I…" at bounding box center [734, 315] width 1469 height 2885
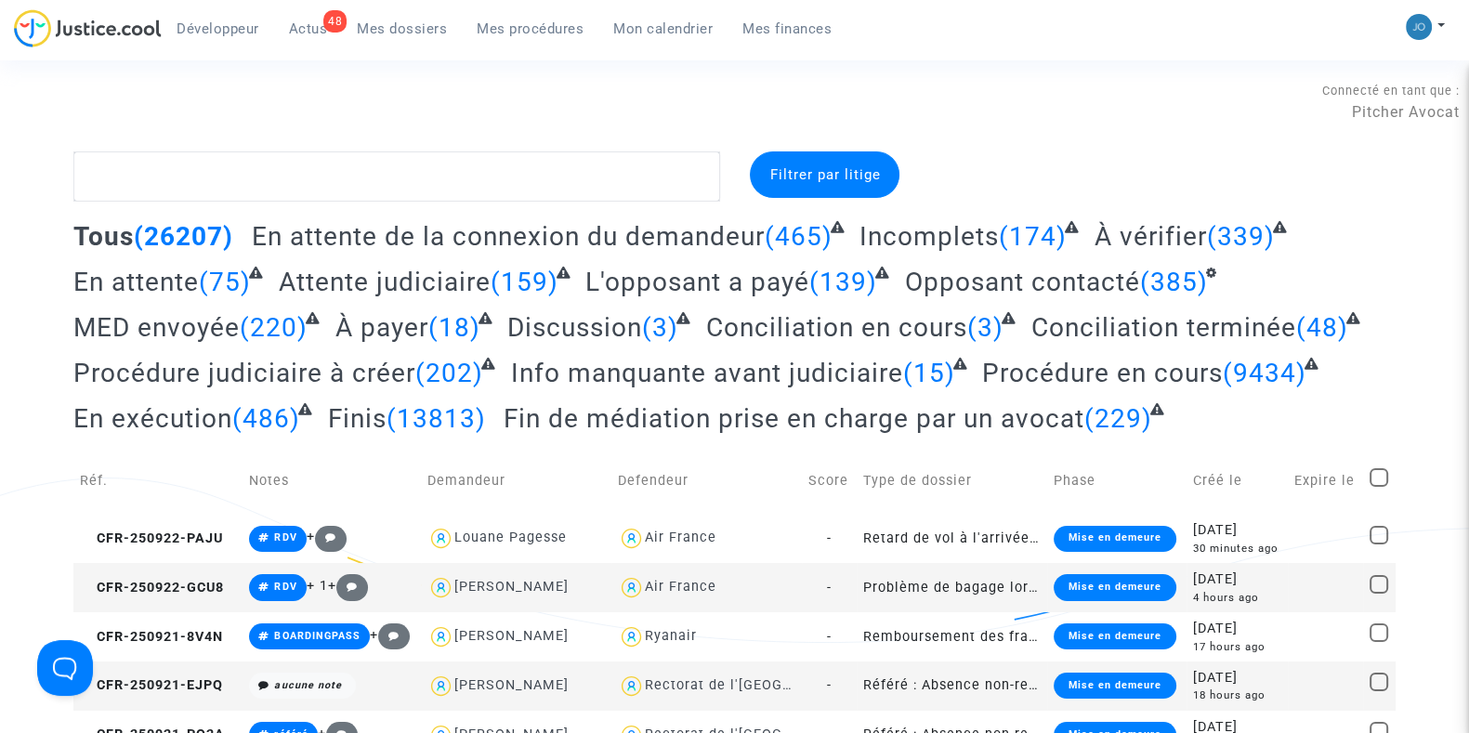
click at [859, 162] on div "Filtrer par litige" at bounding box center [825, 174] width 150 height 46
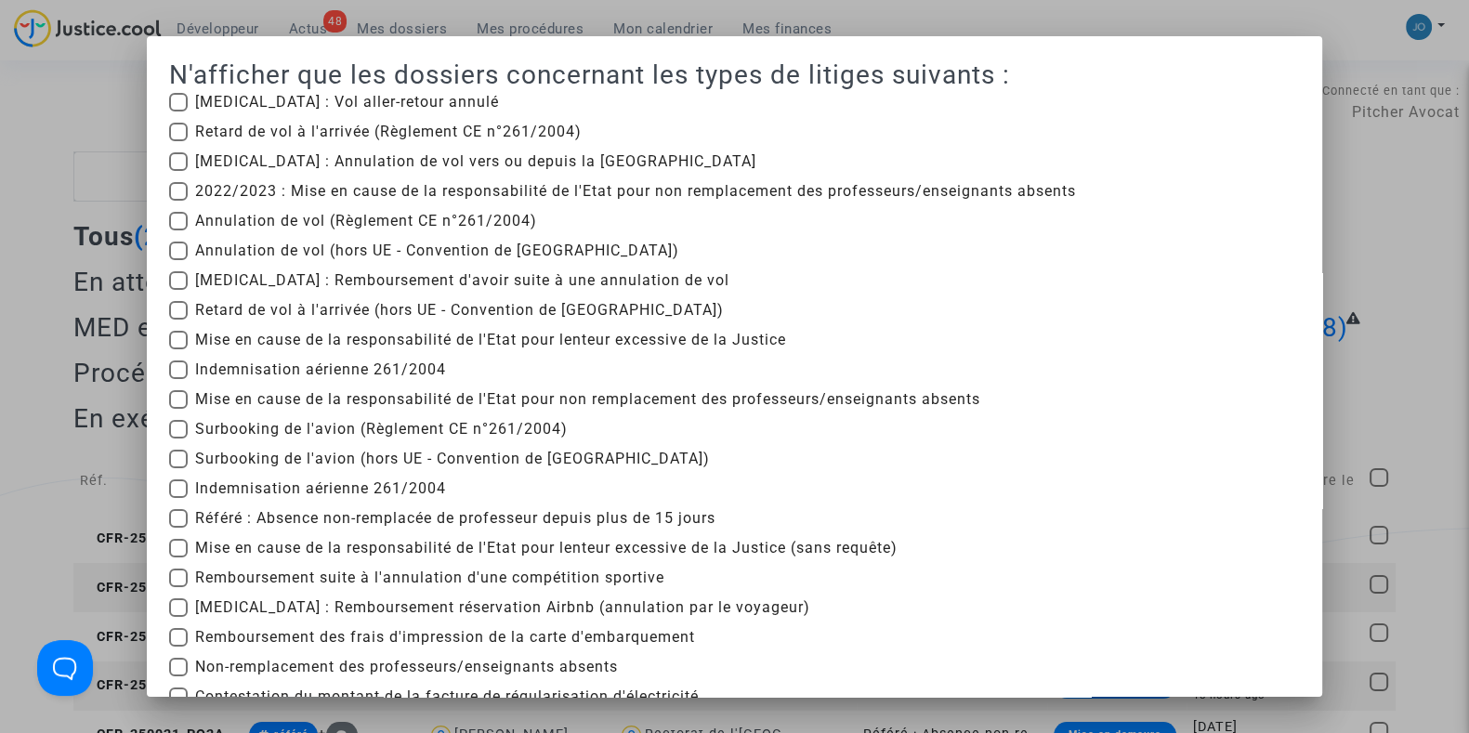
click at [521, 507] on div "[MEDICAL_DATA] : Vol aller-retour annulé Retard de vol à l'arrivée (Règlement C…" at bounding box center [348, 537] width 387 height 892
click at [531, 513] on span "Référé : Absence non-remplacée de professeur depuis plus de 15 jours" at bounding box center [455, 518] width 520 height 22
click at [178, 528] on input "Référé : Absence non-remplacée de professeur depuis plus de 15 jours" at bounding box center [178, 528] width 1 height 1
checkbox input "true"
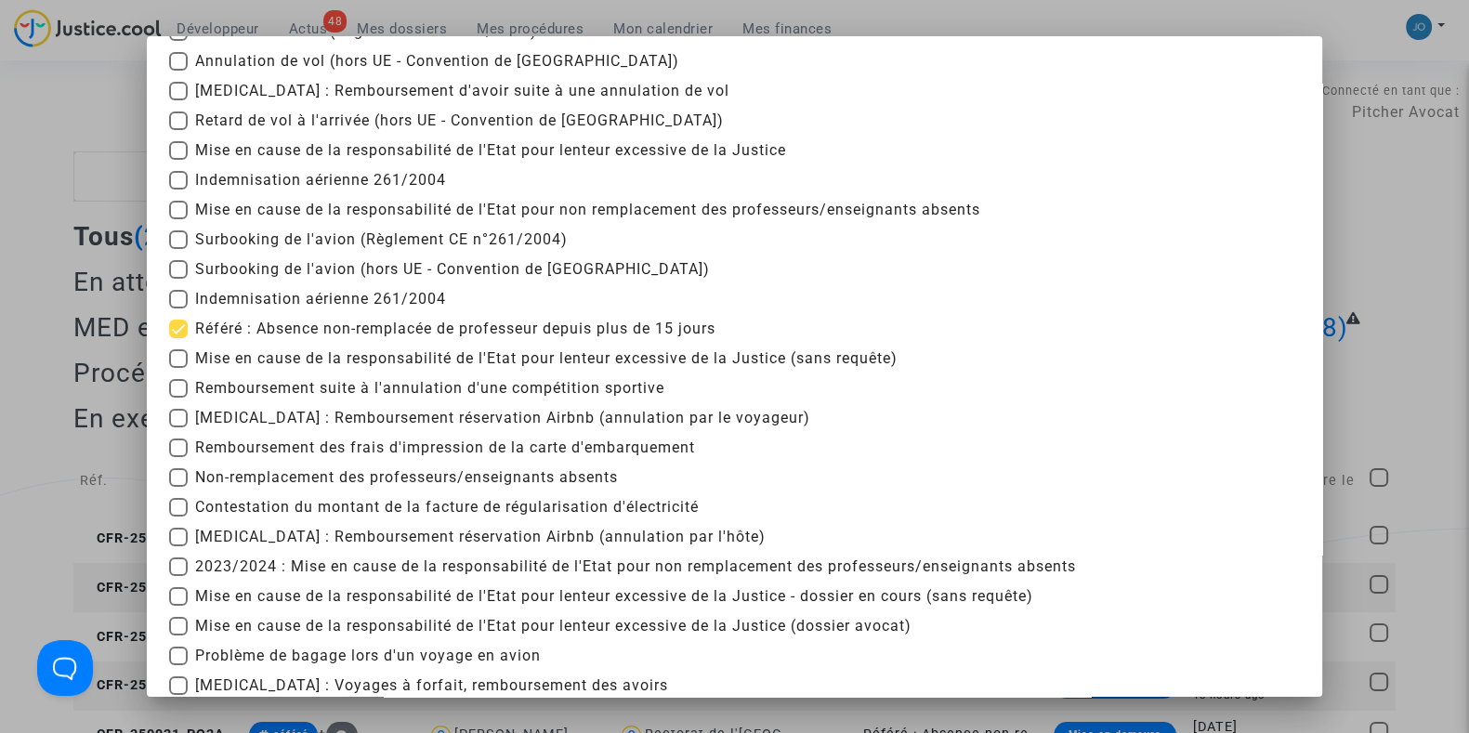
scroll to position [382, 0]
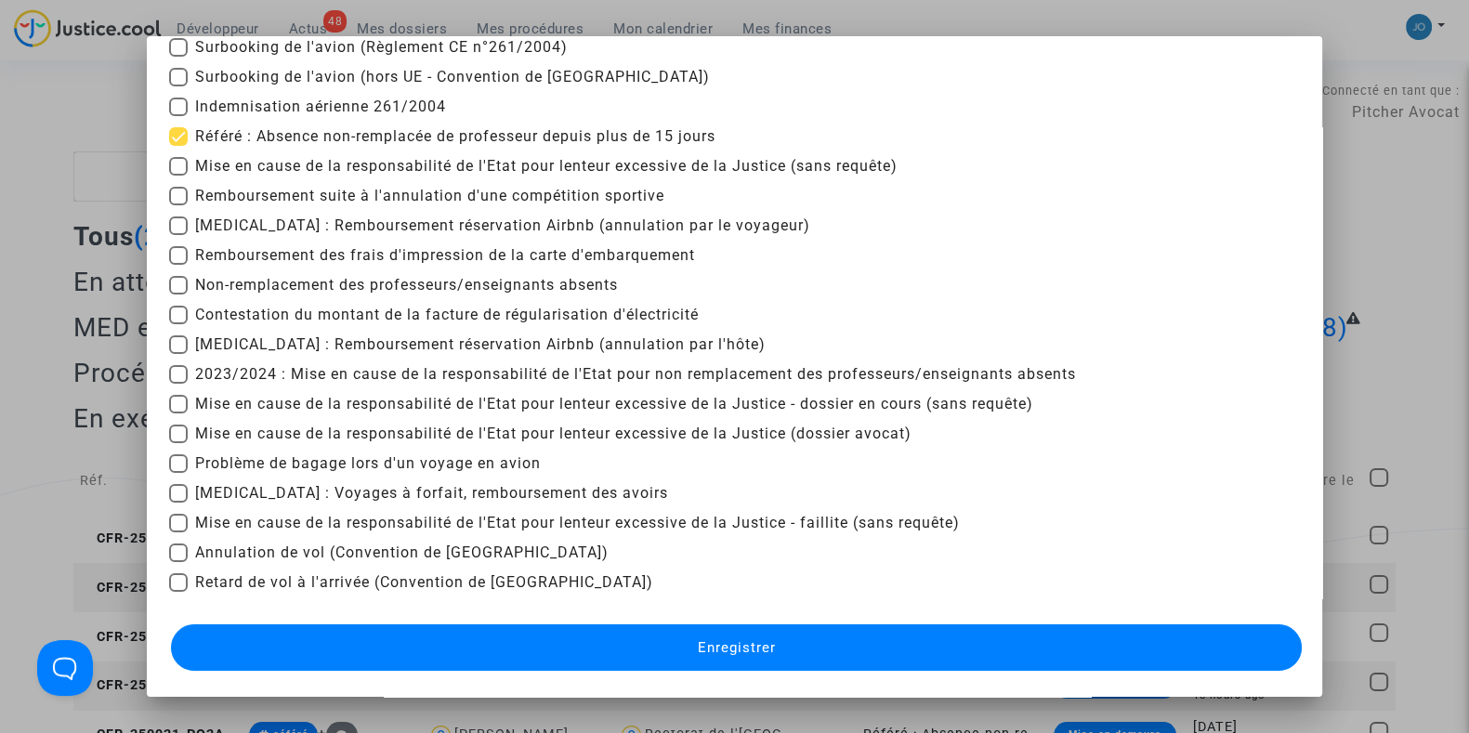
click at [694, 657] on button "Enregistrer" at bounding box center [736, 648] width 1131 height 46
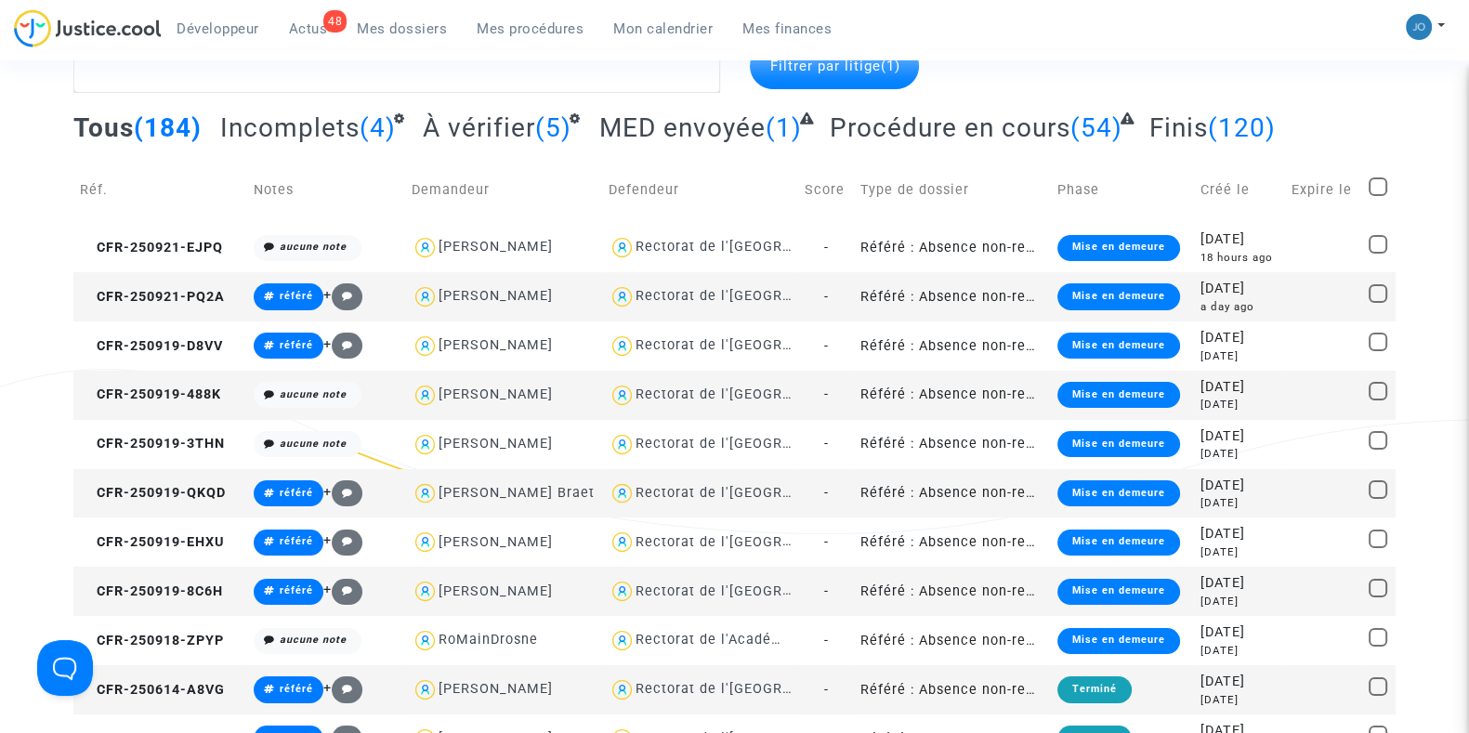
scroll to position [115, 0]
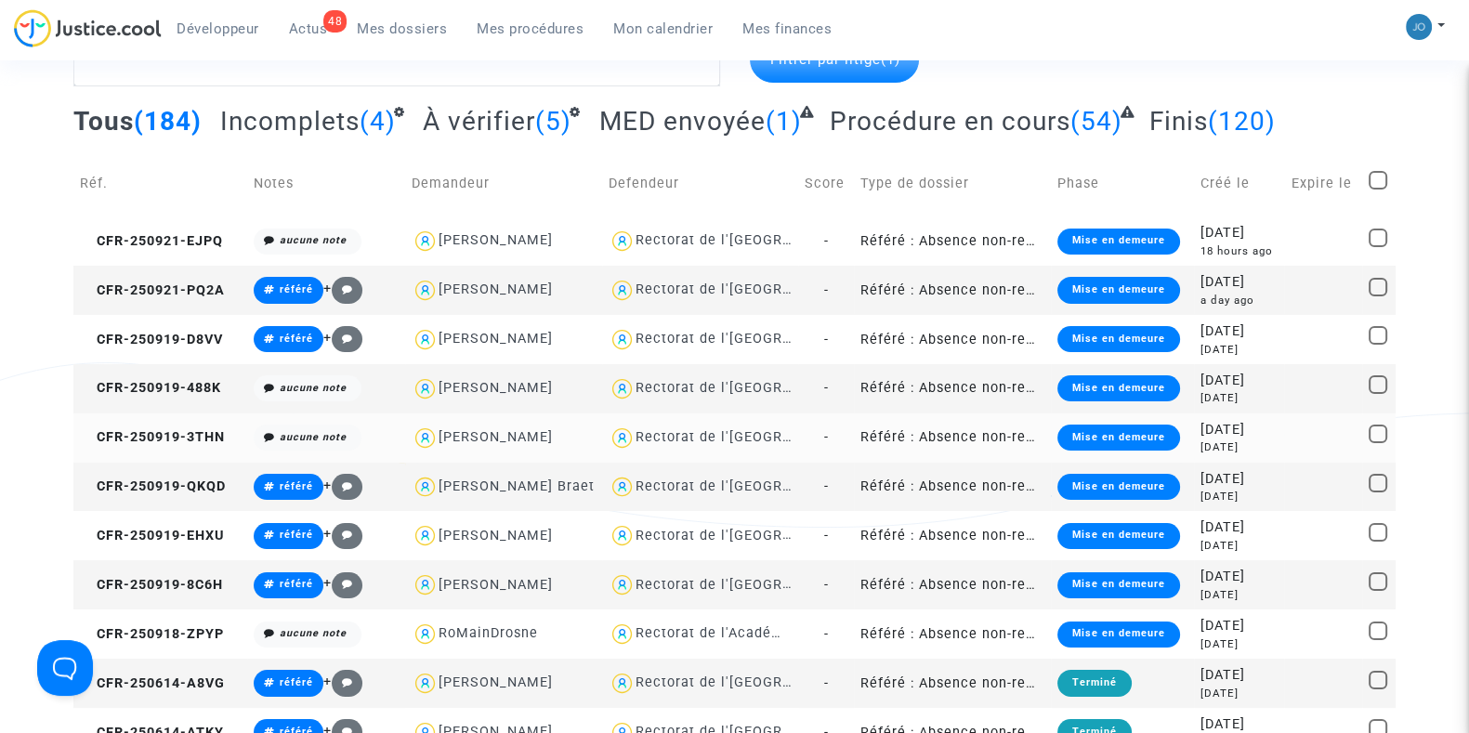
click at [1230, 437] on div "[DATE]" at bounding box center [1239, 430] width 77 height 20
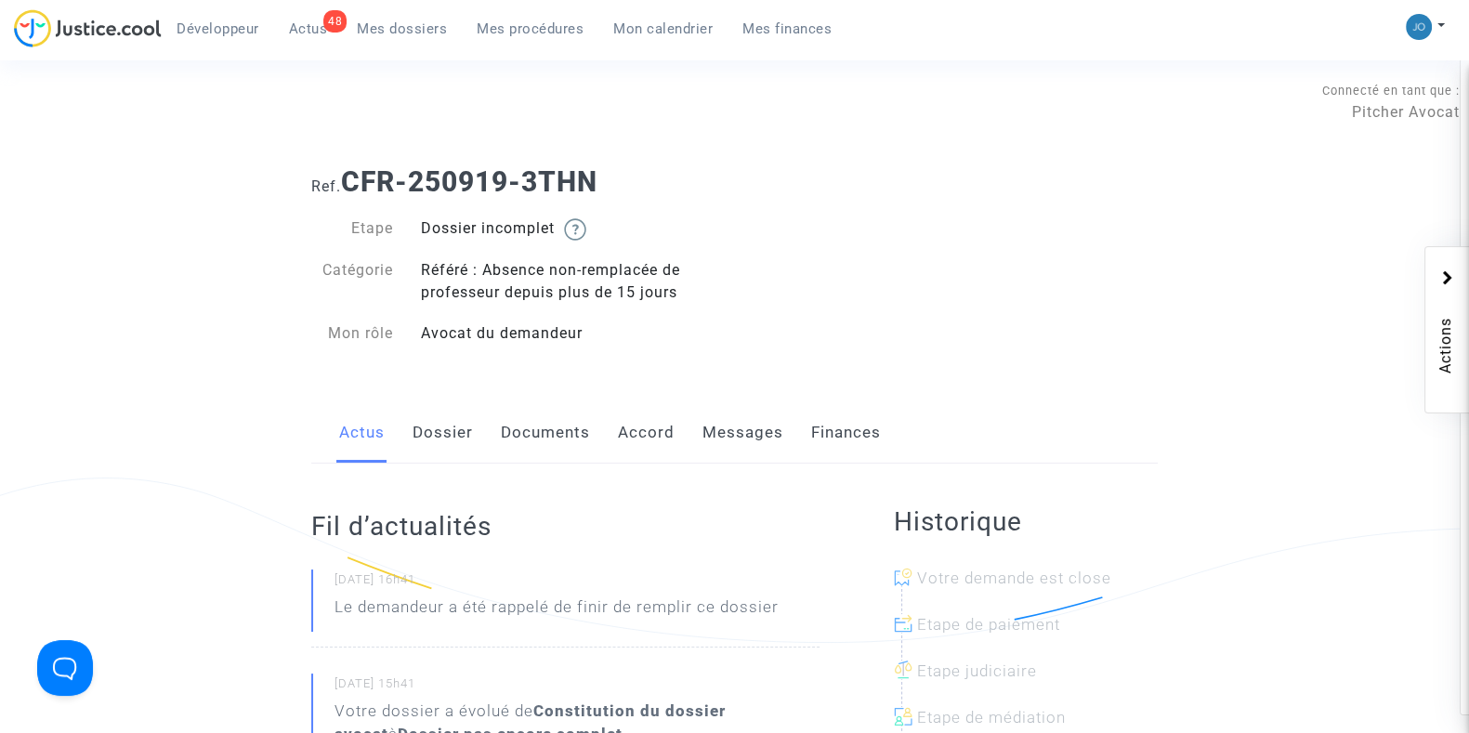
click at [545, 446] on link "Documents" at bounding box center [545, 432] width 89 height 61
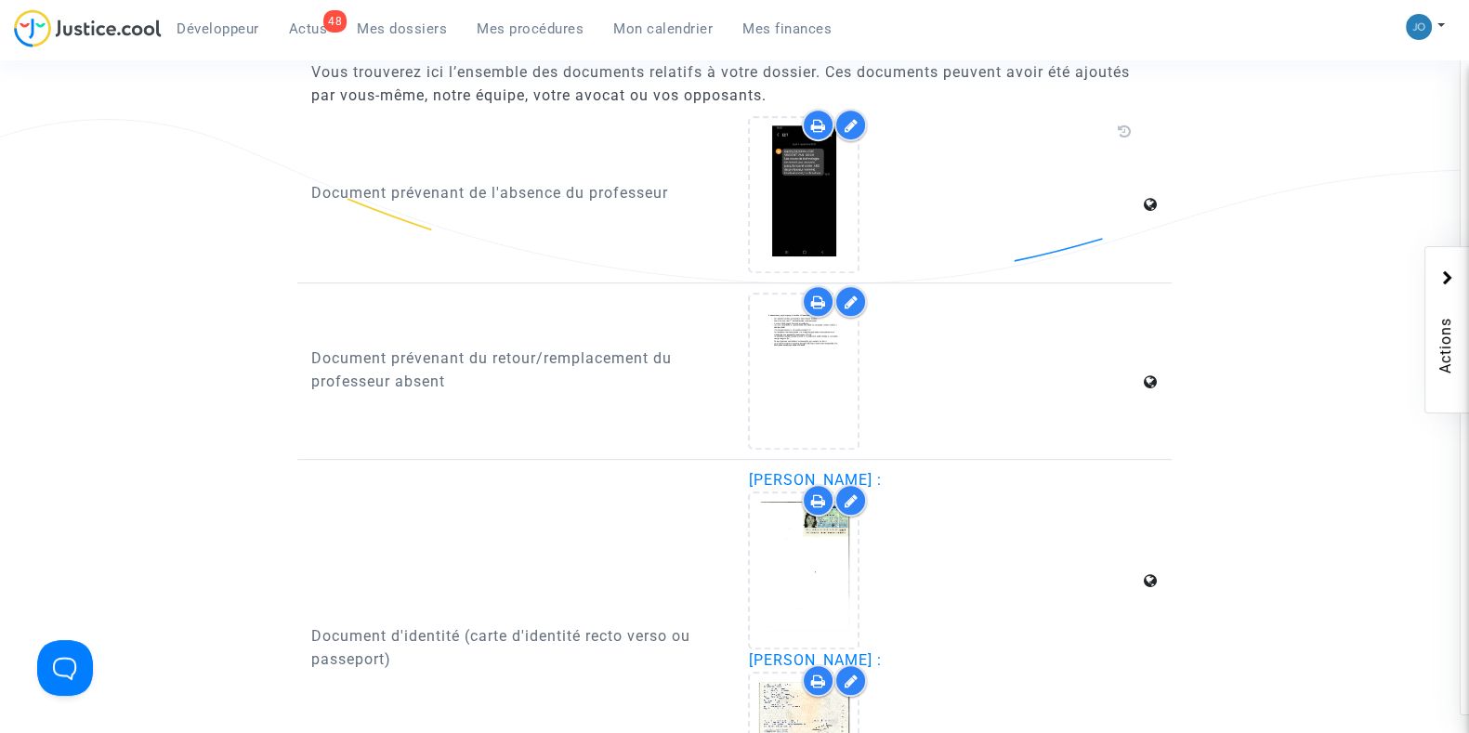
scroll to position [1179, 0]
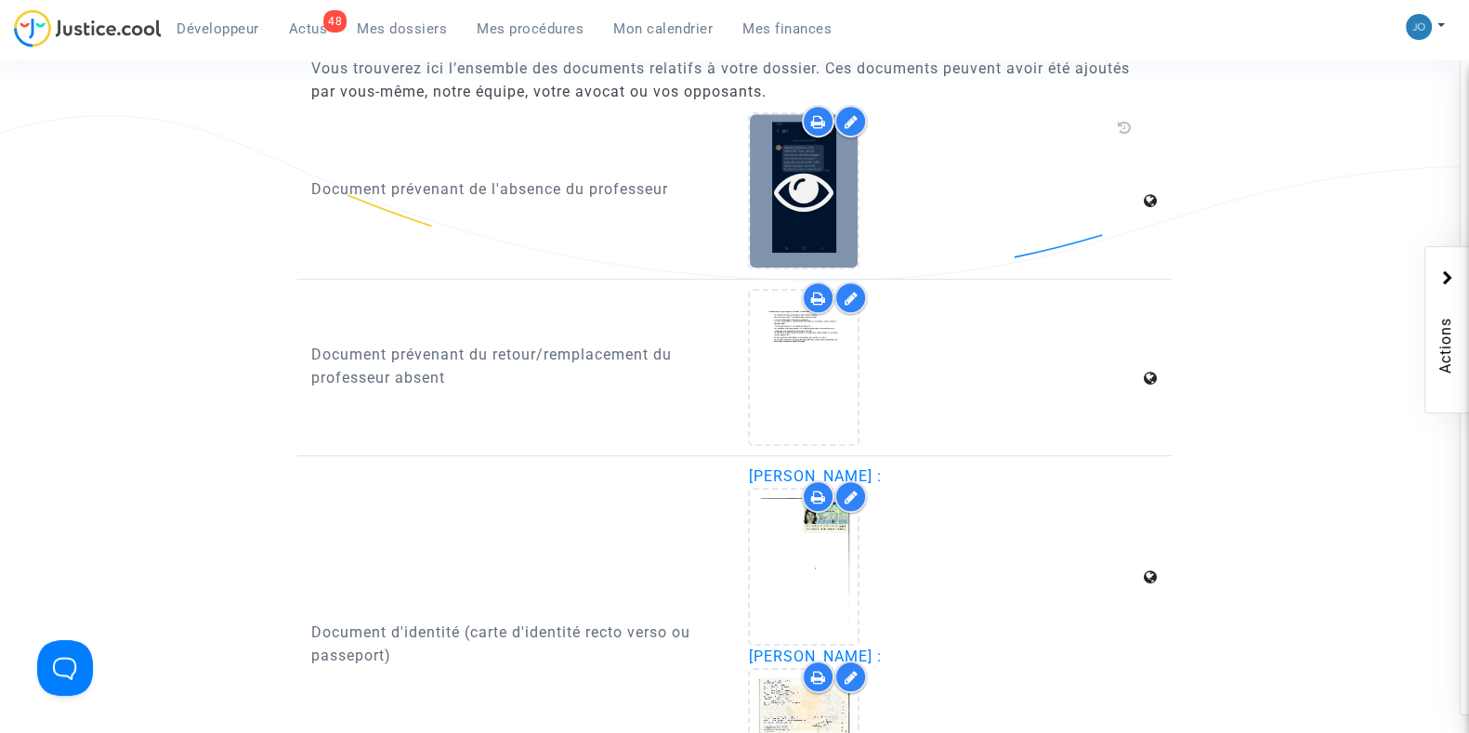
click at [813, 183] on icon at bounding box center [804, 190] width 60 height 59
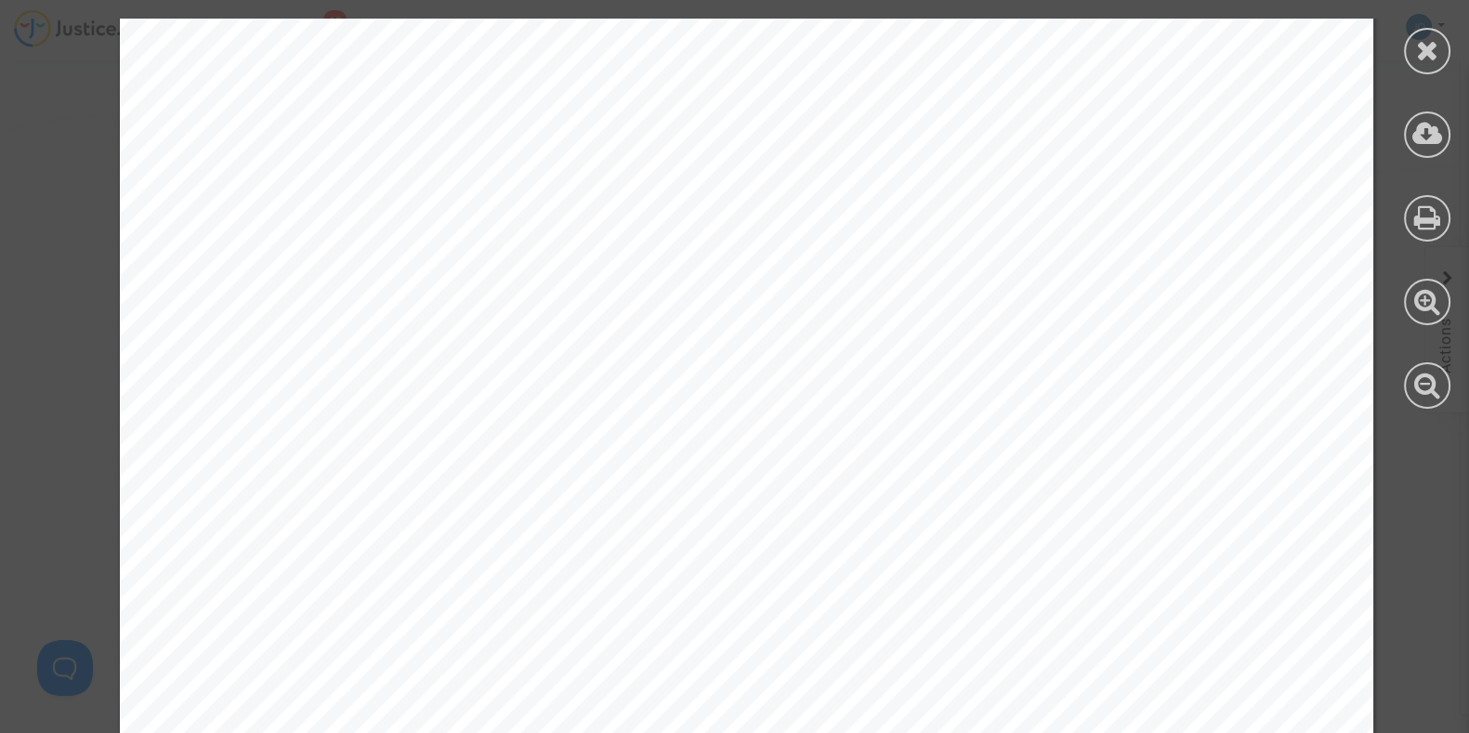
scroll to position [204, 0]
click at [1431, 48] on icon at bounding box center [1427, 50] width 23 height 28
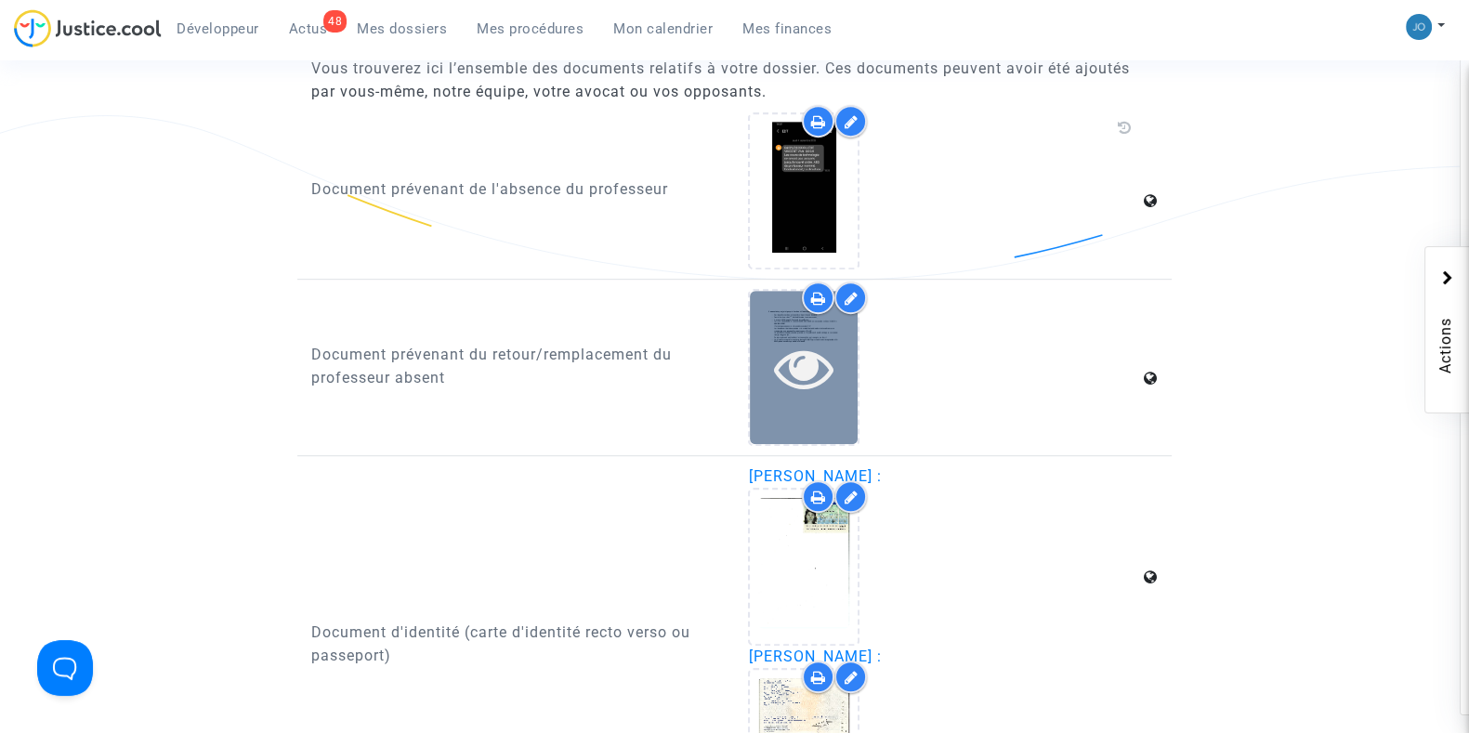
click at [809, 346] on icon at bounding box center [804, 367] width 60 height 59
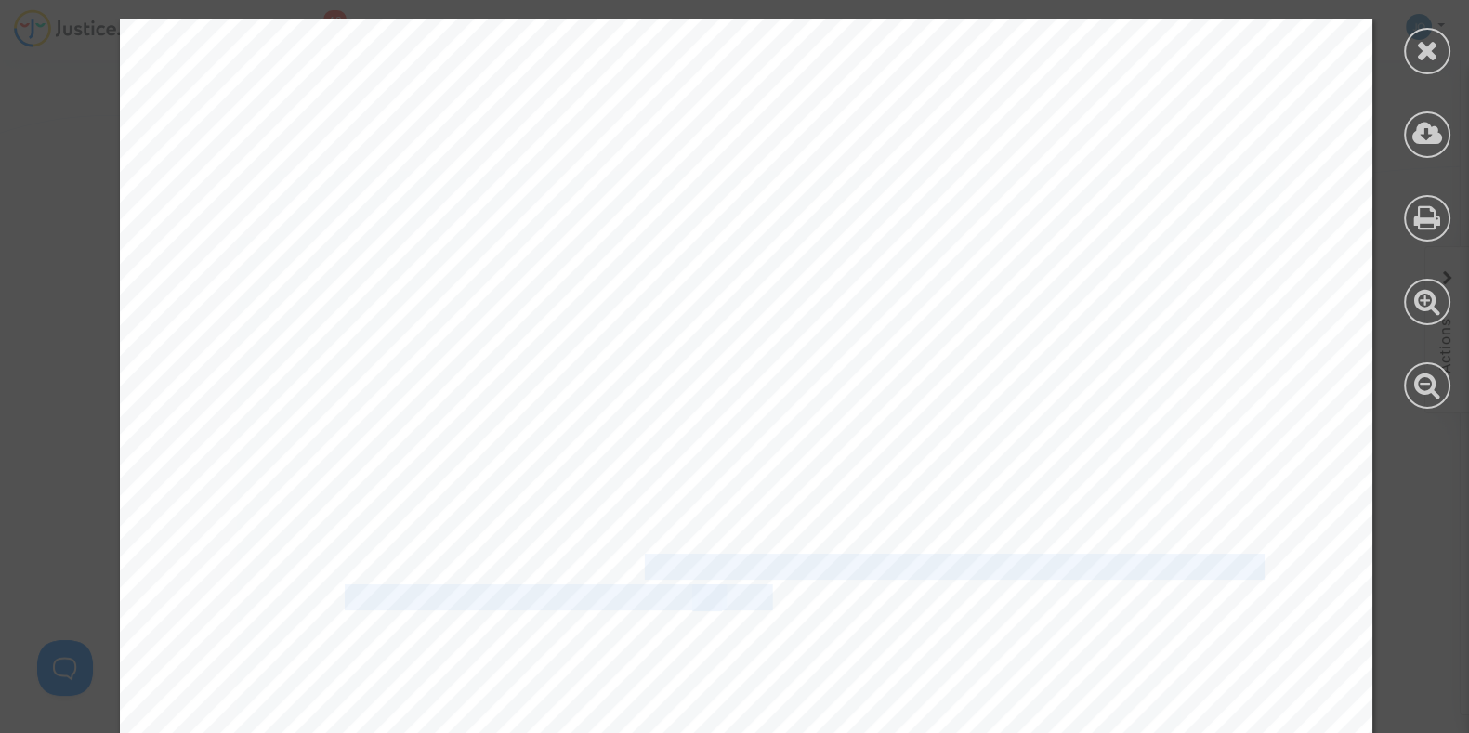
drag, startPoint x: 509, startPoint y: 246, endPoint x: 694, endPoint y: 606, distance: 404.4
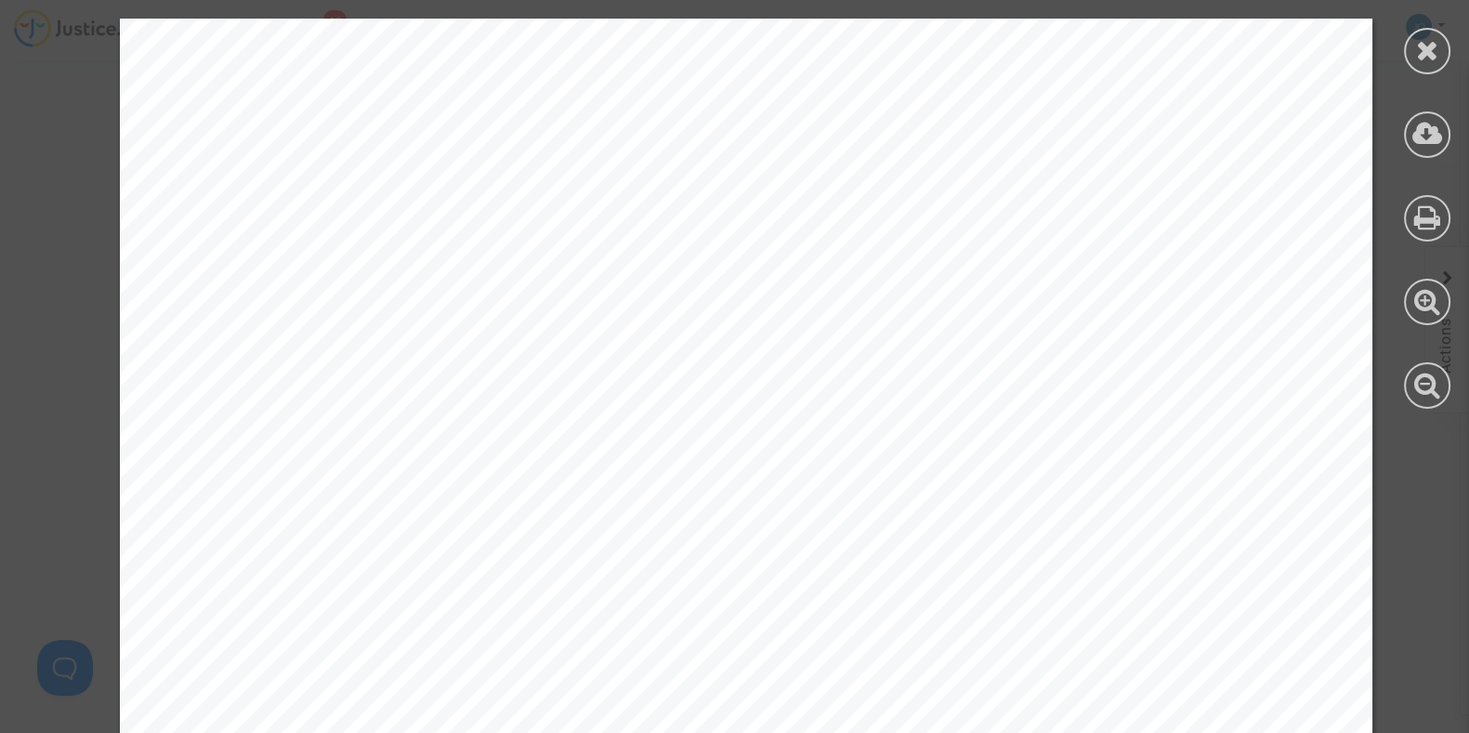
click at [1428, 50] on icon at bounding box center [1427, 50] width 23 height 28
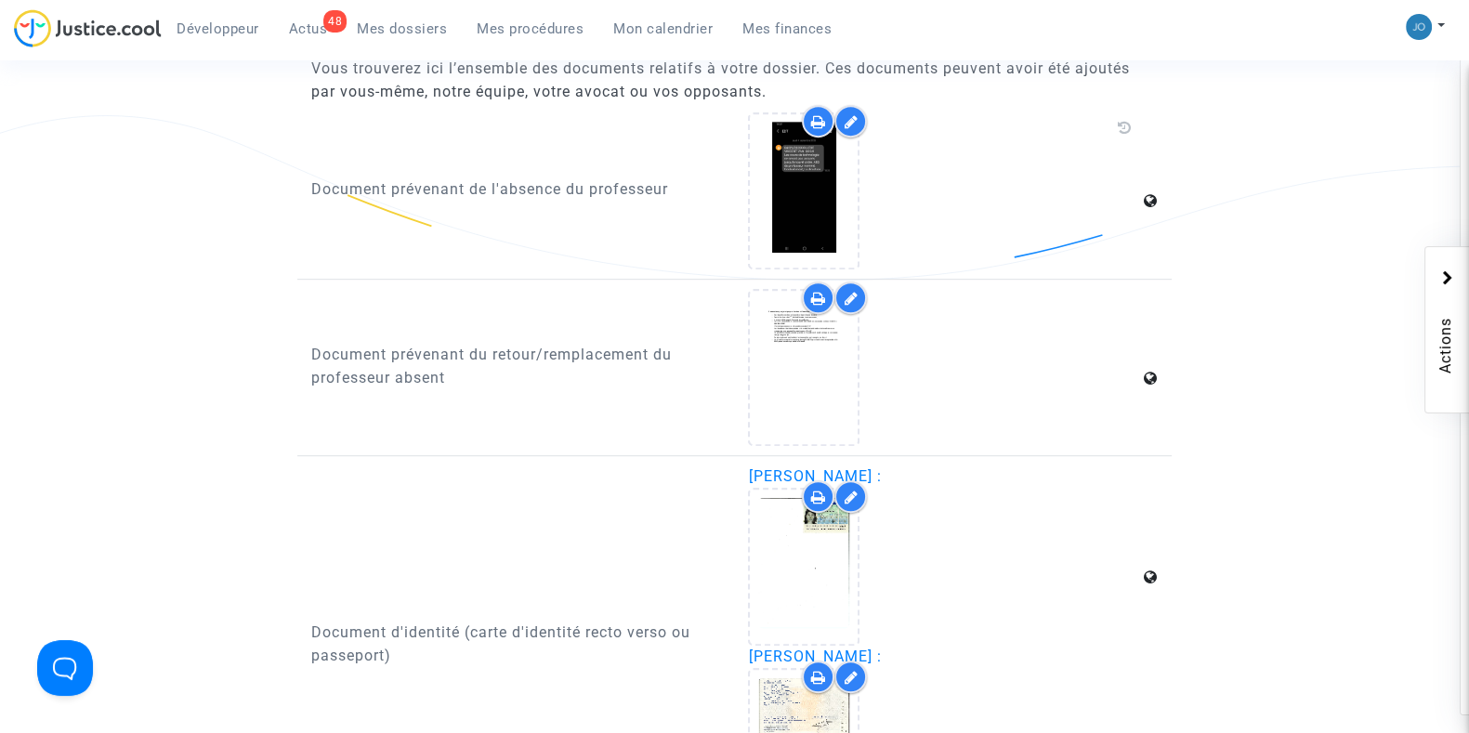
click at [405, 495] on div "Document d'identité (carte d'identité recto verso ou passeport)" at bounding box center [516, 646] width 438 height 360
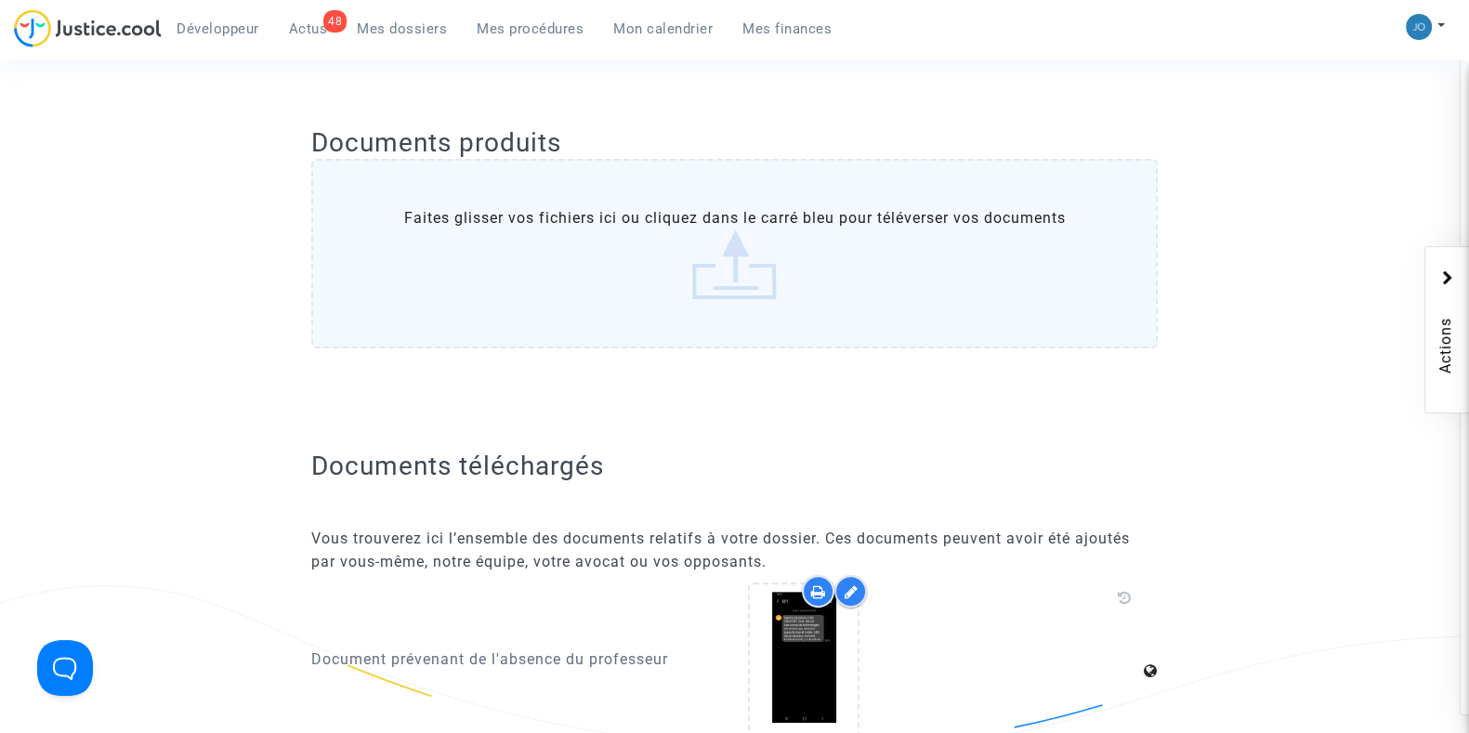
scroll to position [0, 0]
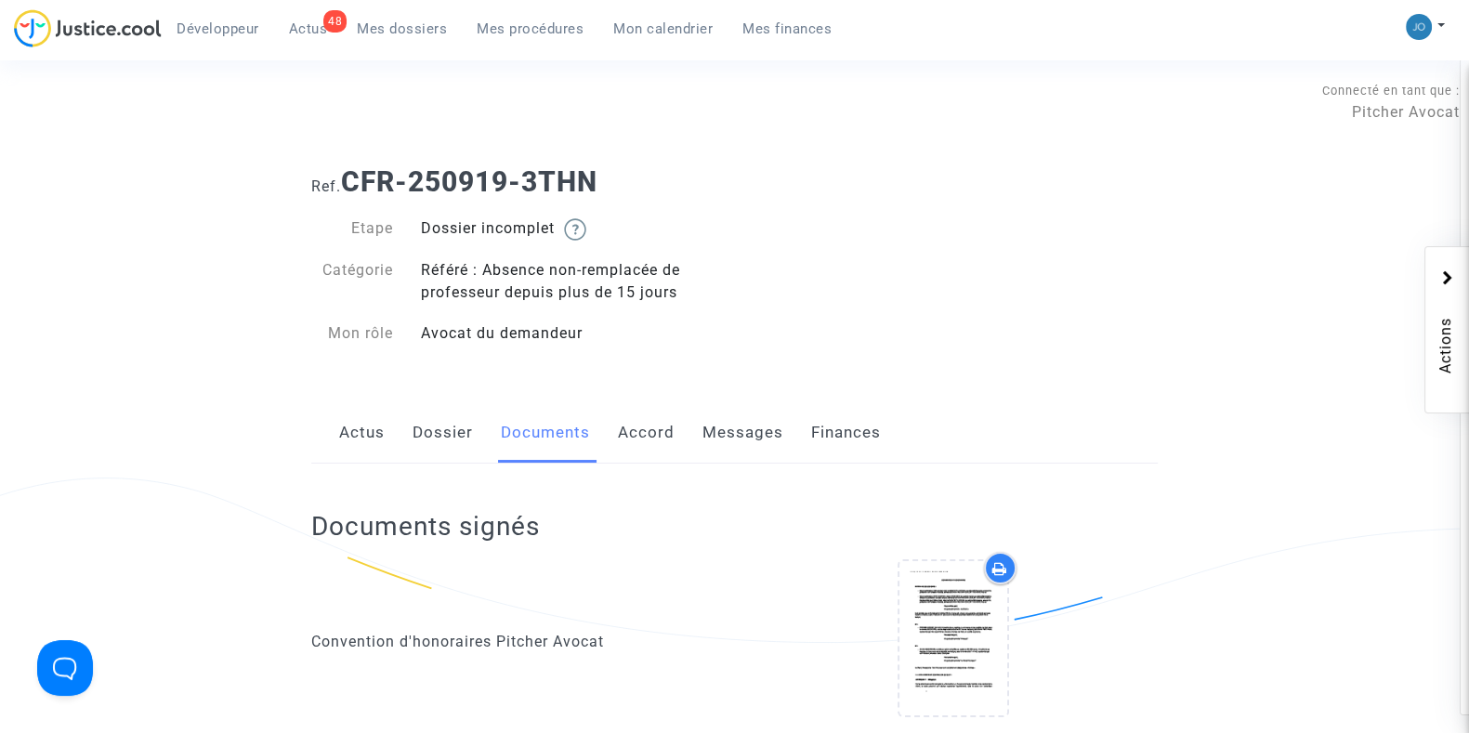
click at [428, 450] on link "Dossier" at bounding box center [443, 432] width 60 height 61
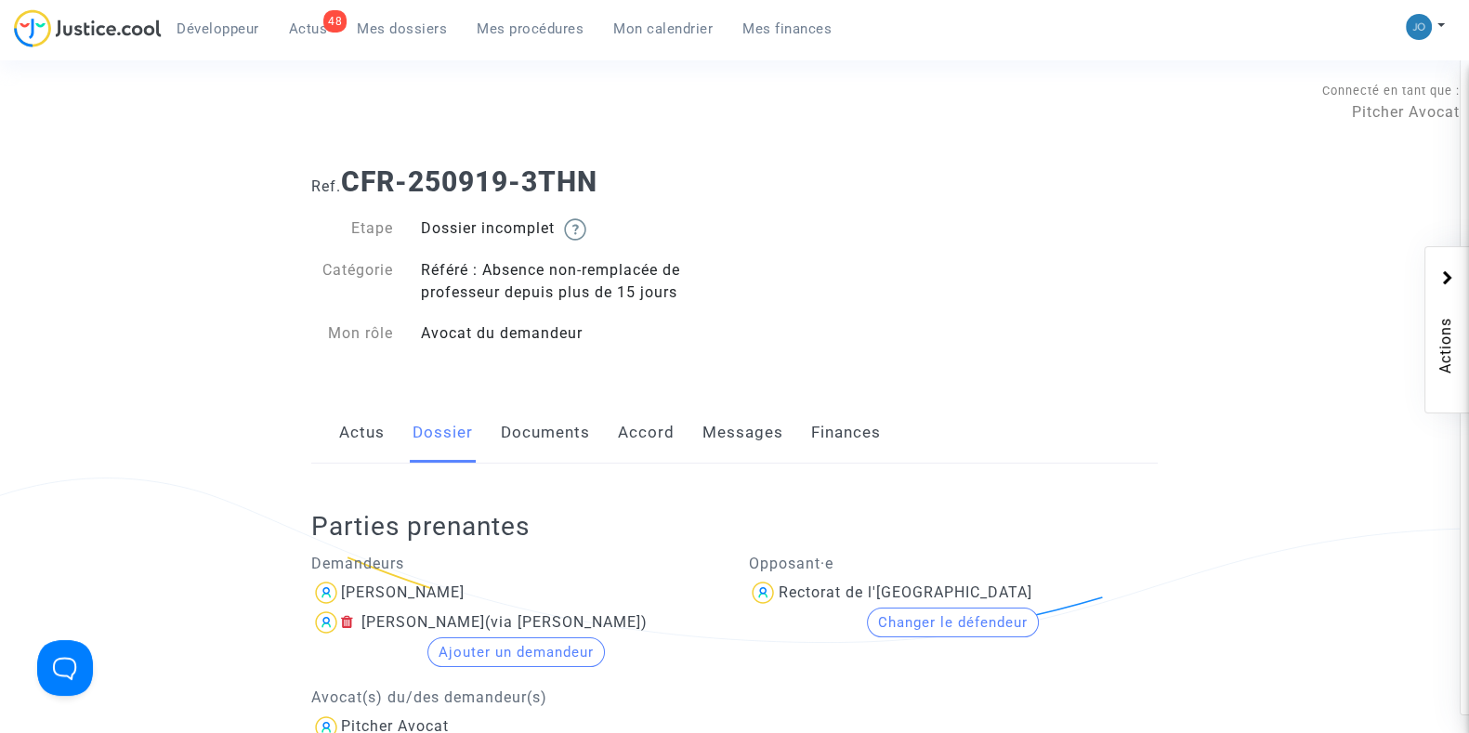
click at [750, 439] on link "Messages" at bounding box center [743, 432] width 81 height 61
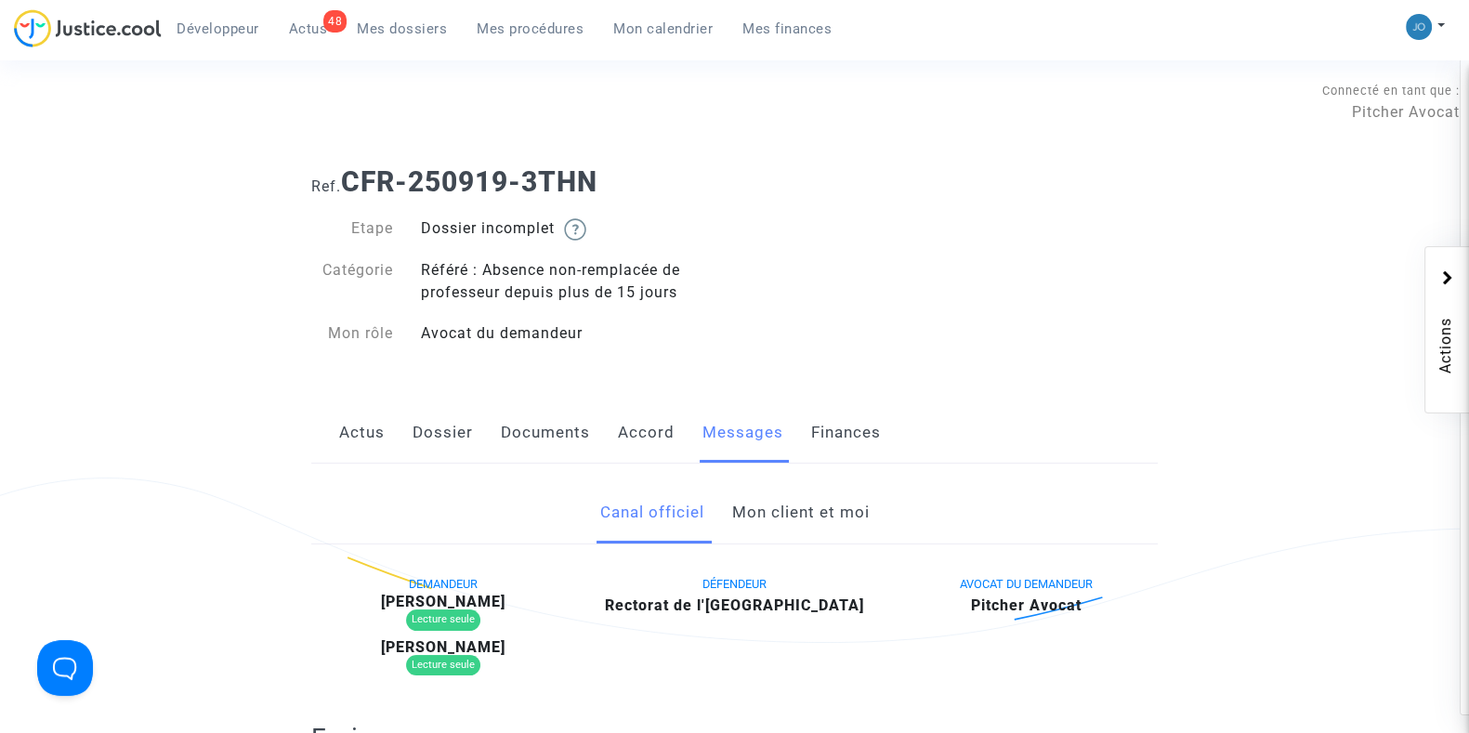
click at [762, 494] on link "Mon client et moi" at bounding box center [800, 512] width 138 height 61
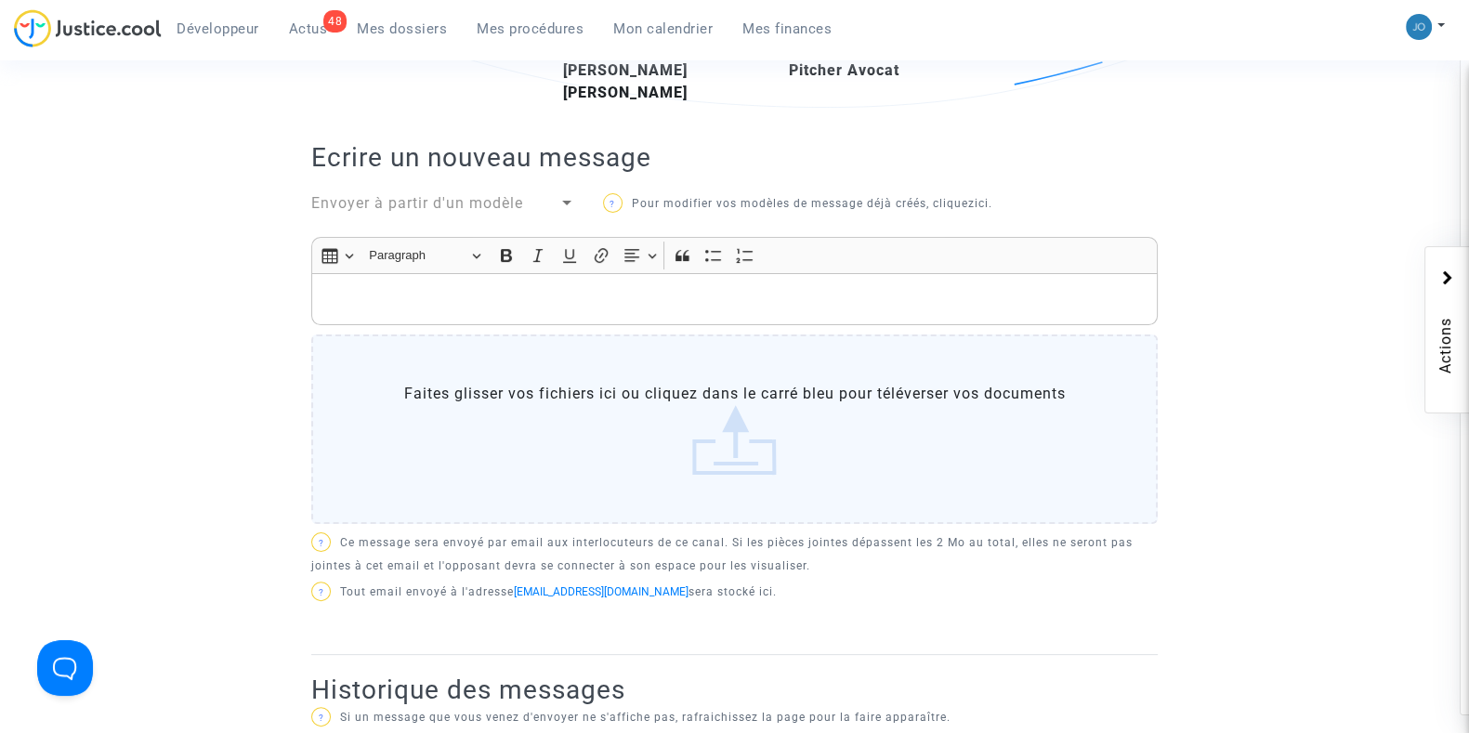
scroll to position [541, 0]
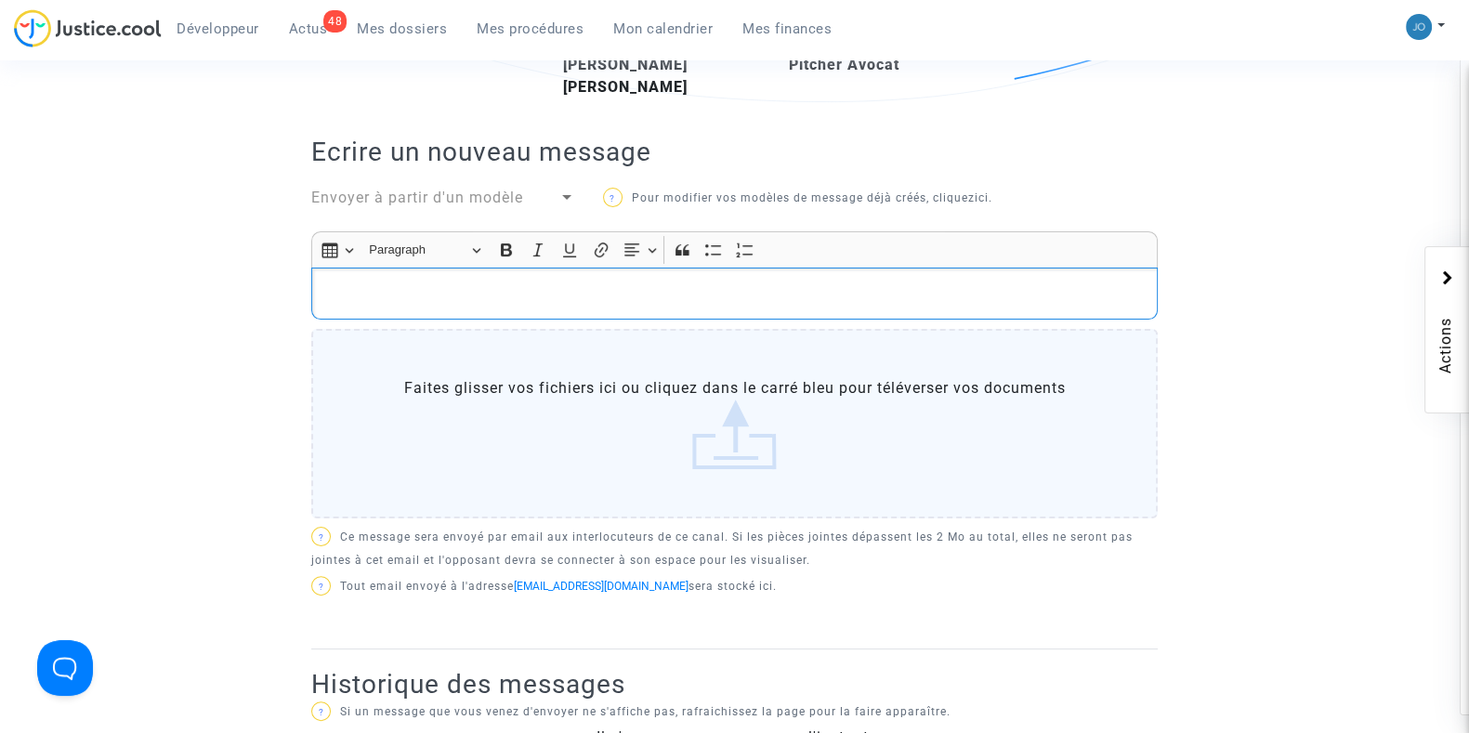
click at [692, 283] on p "Rich Text Editor, main" at bounding box center [735, 294] width 827 height 23
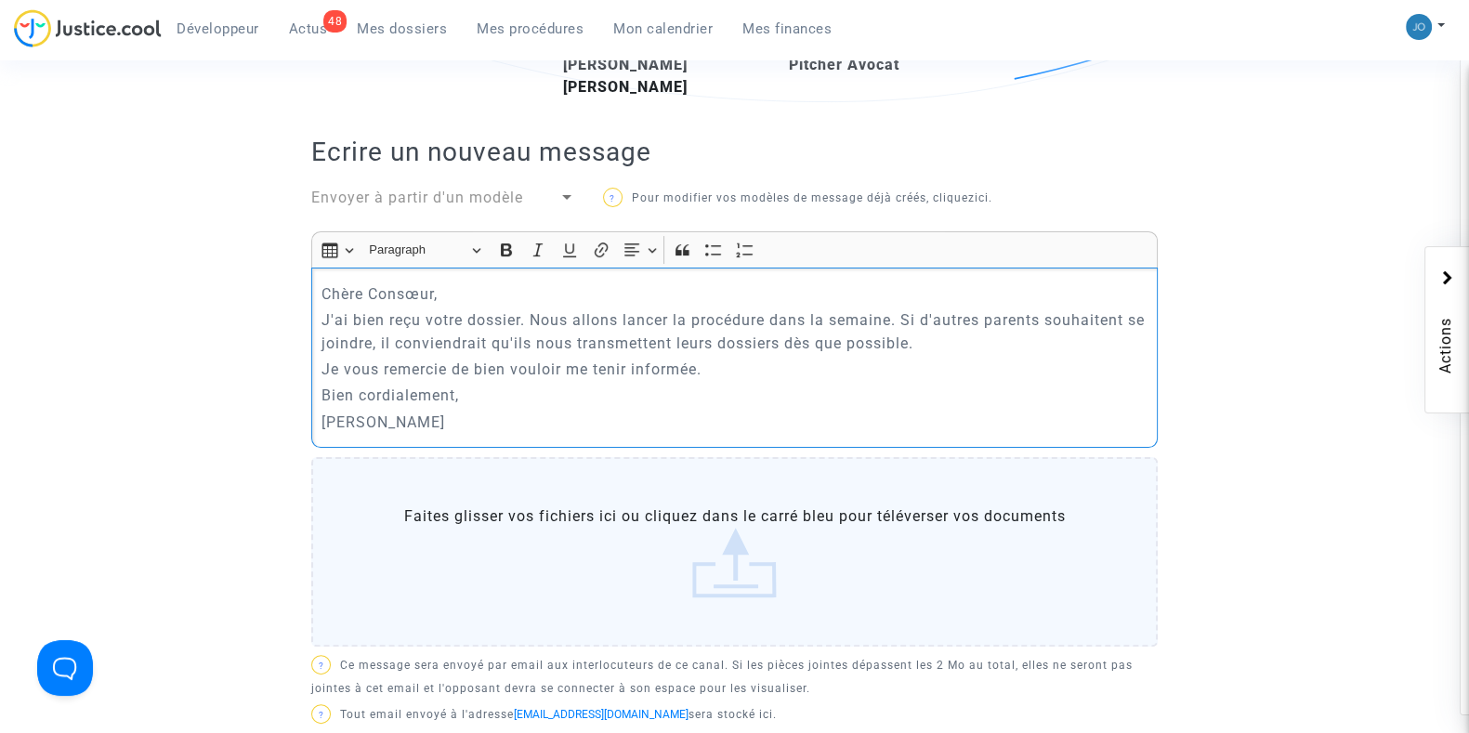
click at [593, 395] on p "Bien cordialement," at bounding box center [735, 395] width 827 height 23
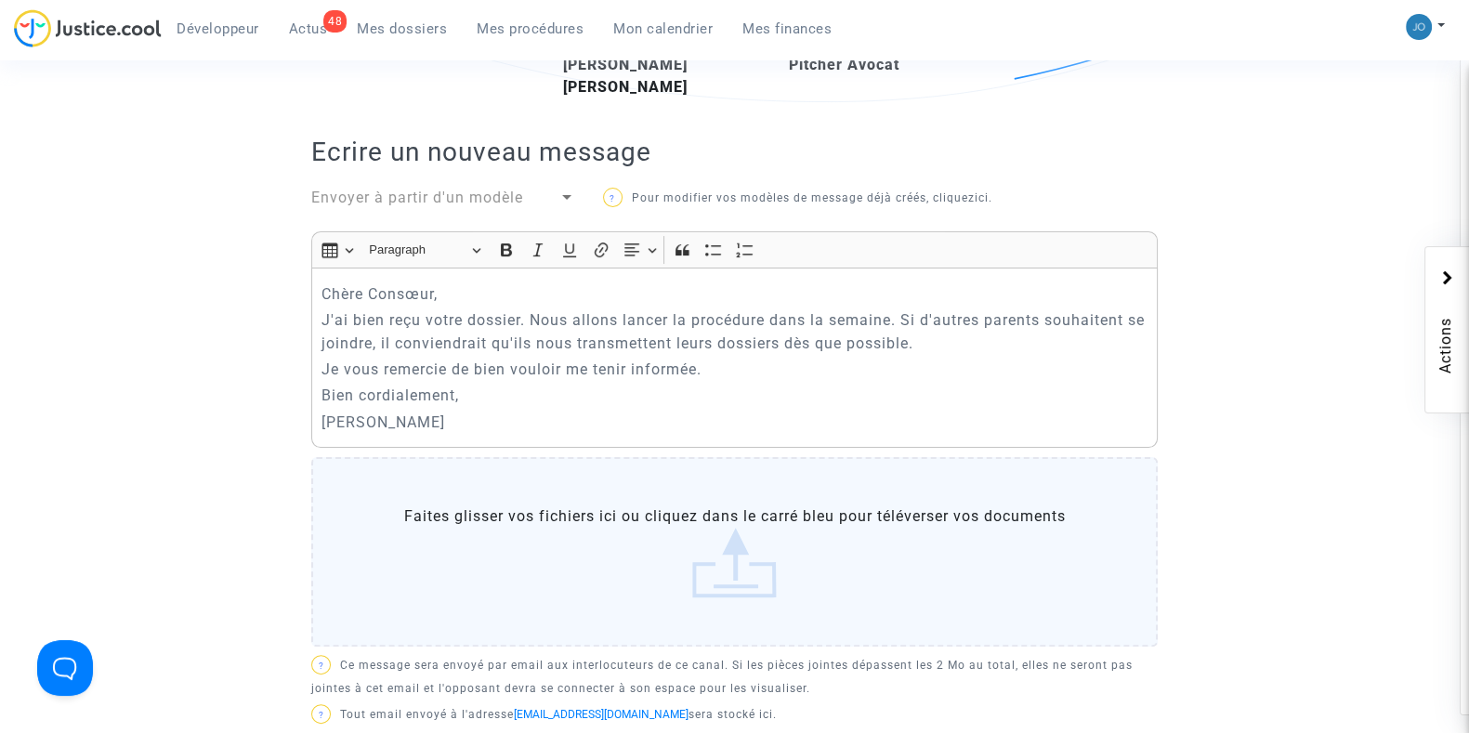
click at [1259, 469] on ng-component "Ref. CFR-250919-3THN Etape Dossier incomplet Catégorie Référé : Absence non-rem…" at bounding box center [734, 341] width 1323 height 1461
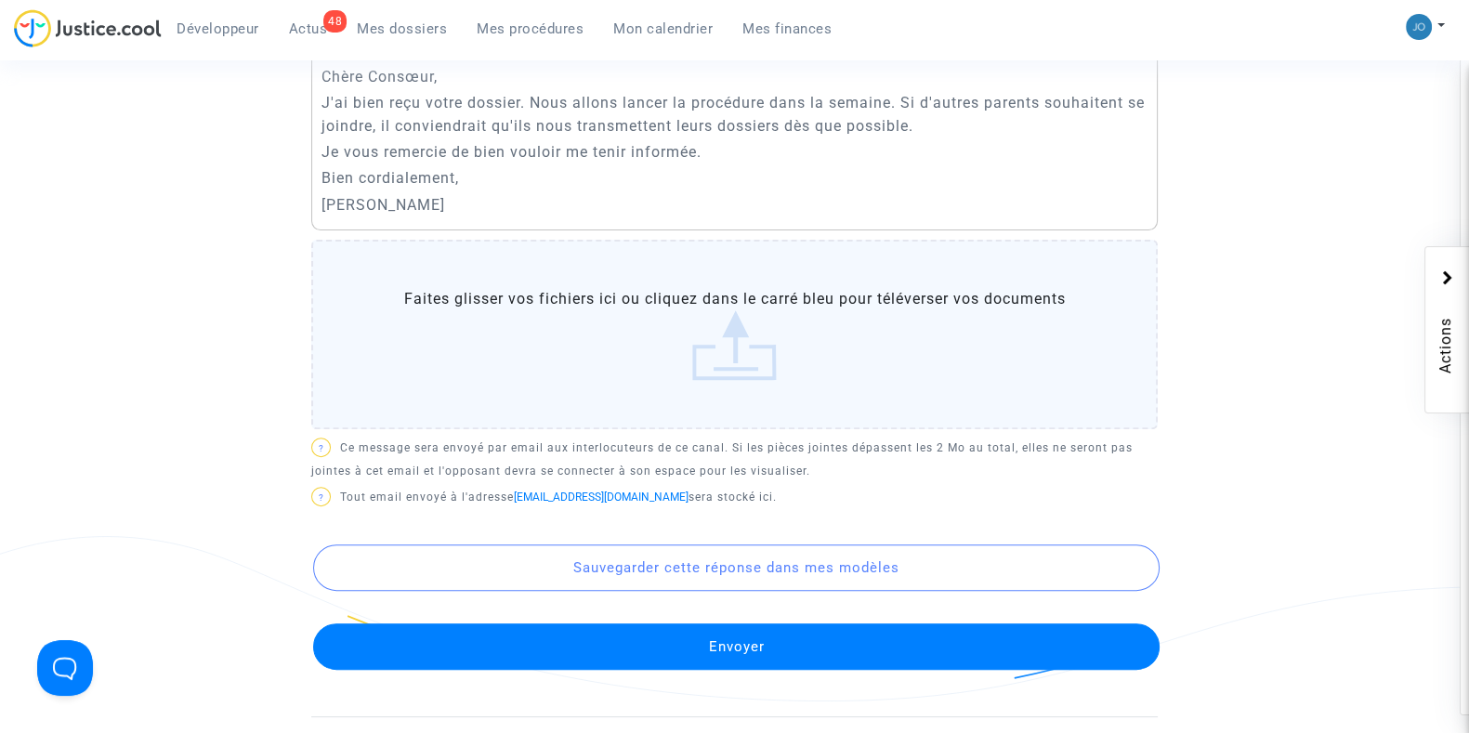
scroll to position [768, 0]
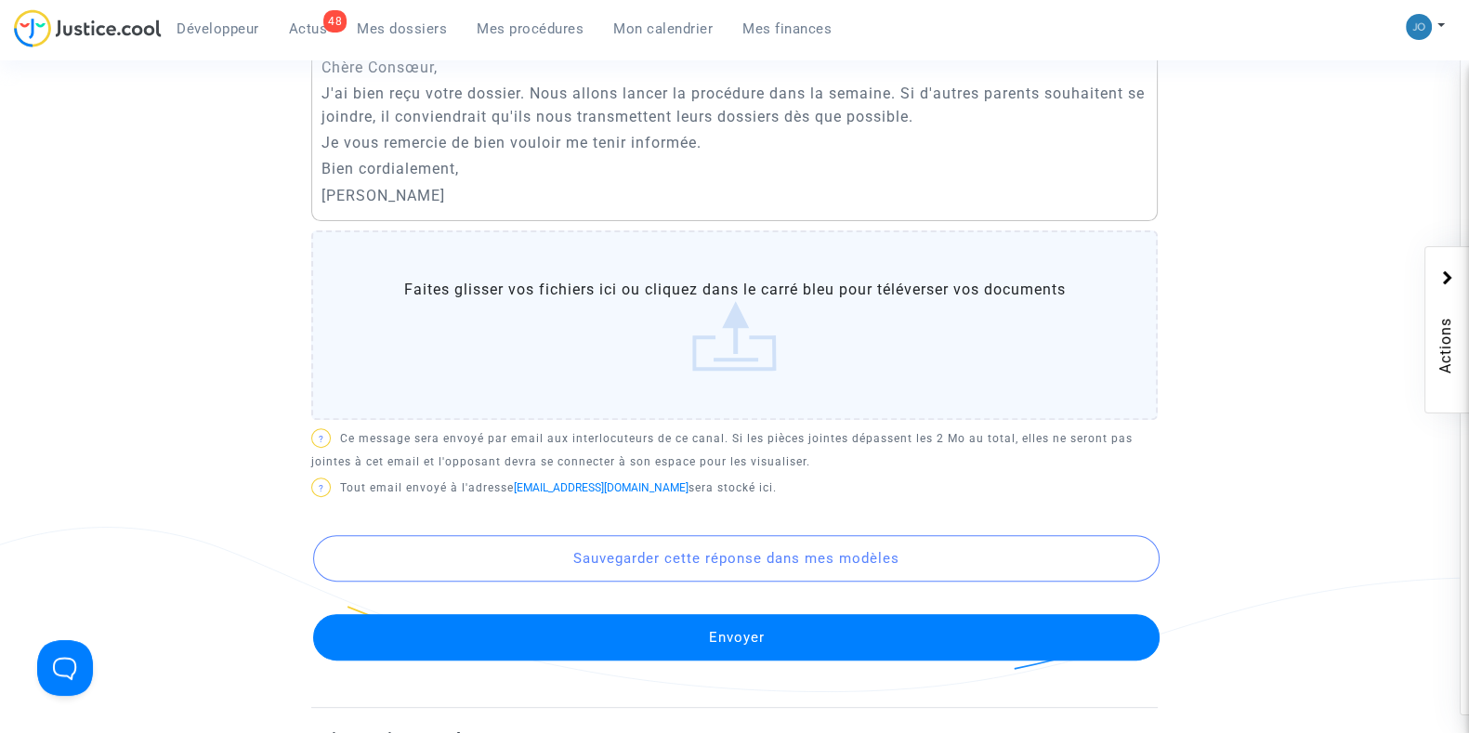
click at [705, 643] on button "Envoyer" at bounding box center [736, 637] width 847 height 46
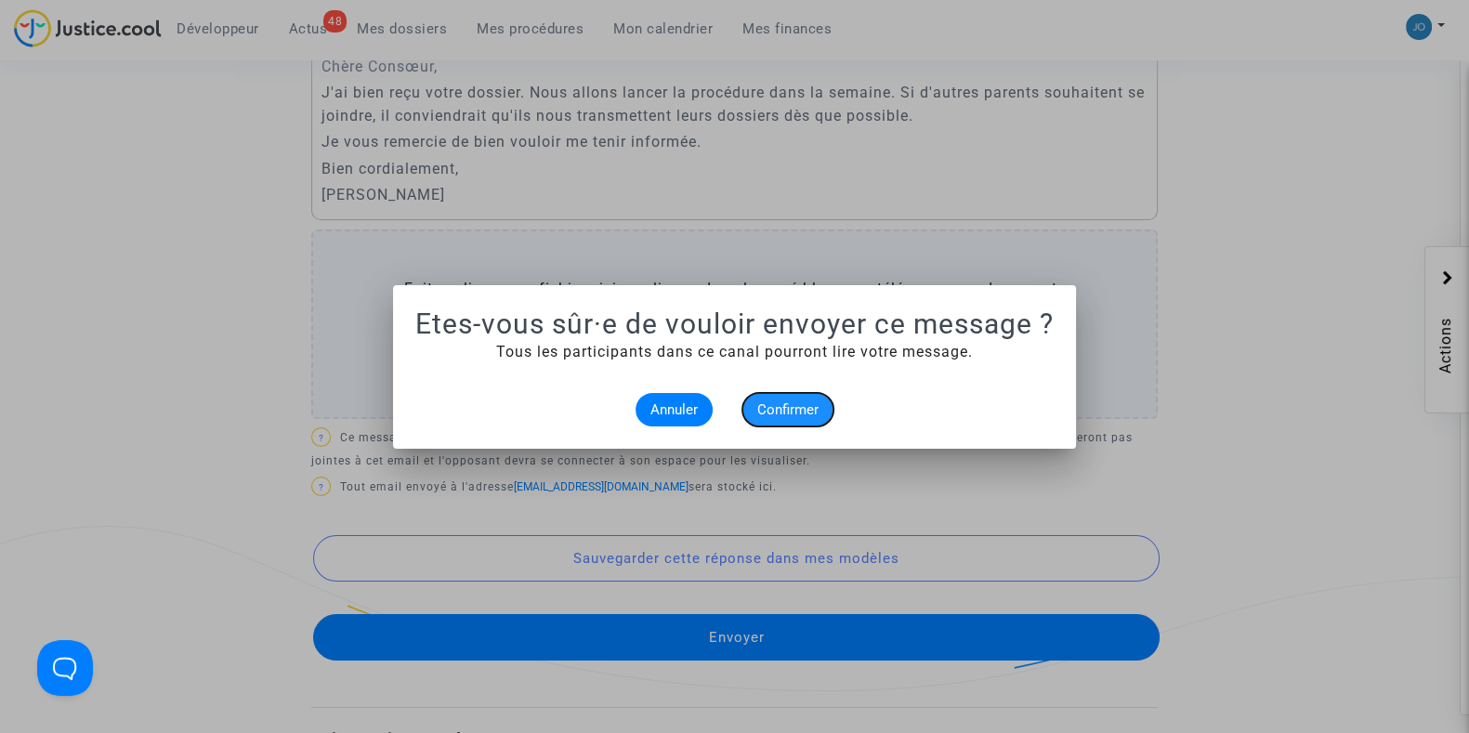
click at [800, 402] on span "Confirmer" at bounding box center [787, 410] width 61 height 17
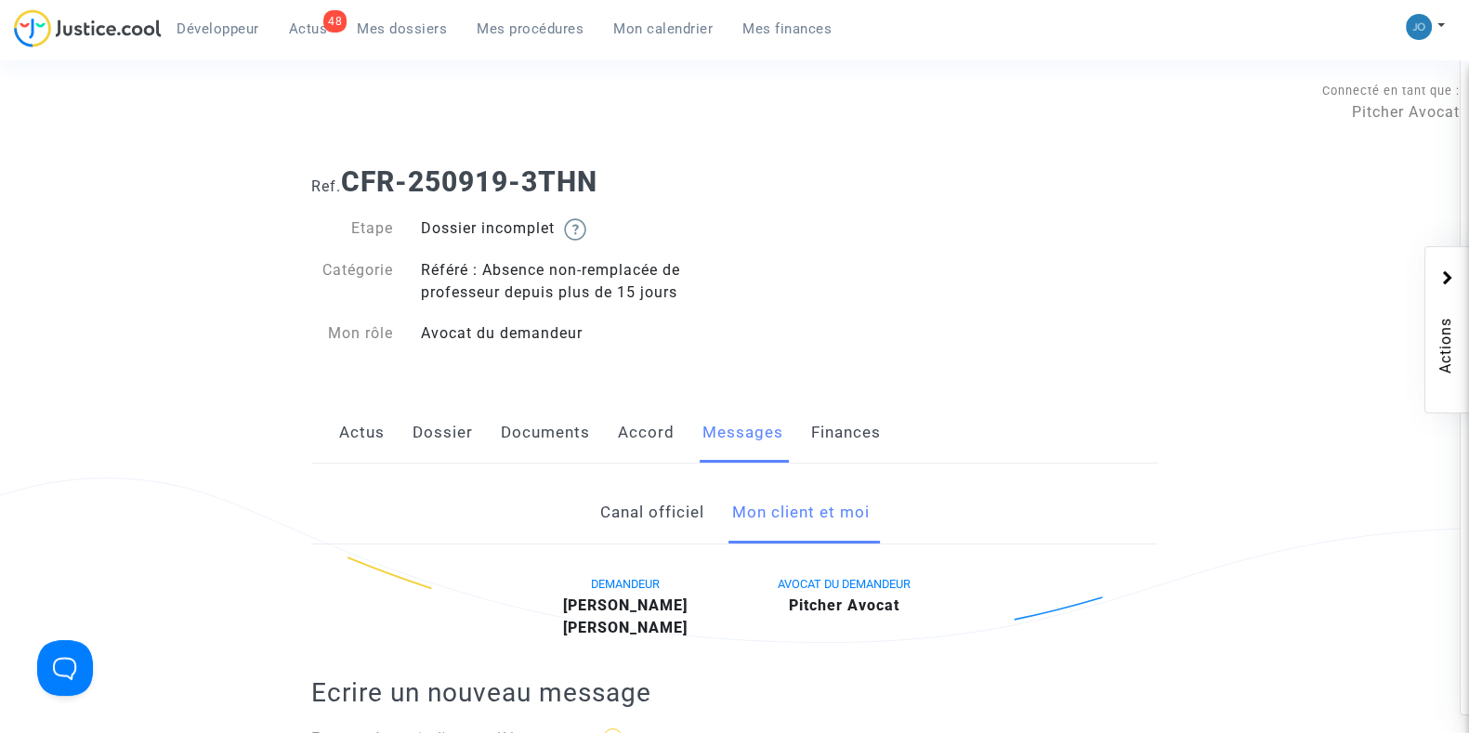
scroll to position [768, 0]
